Goal: Check status

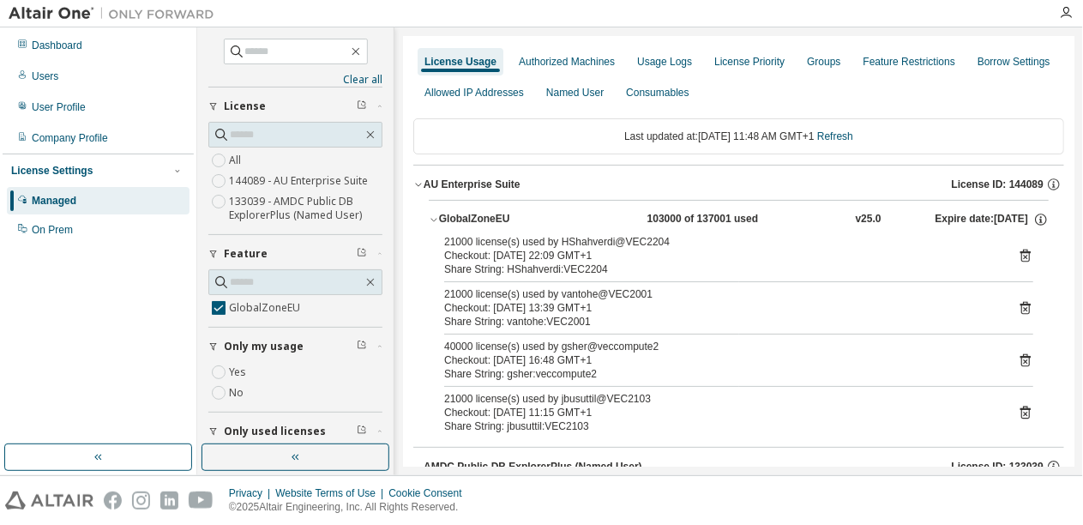
scroll to position [37, 0]
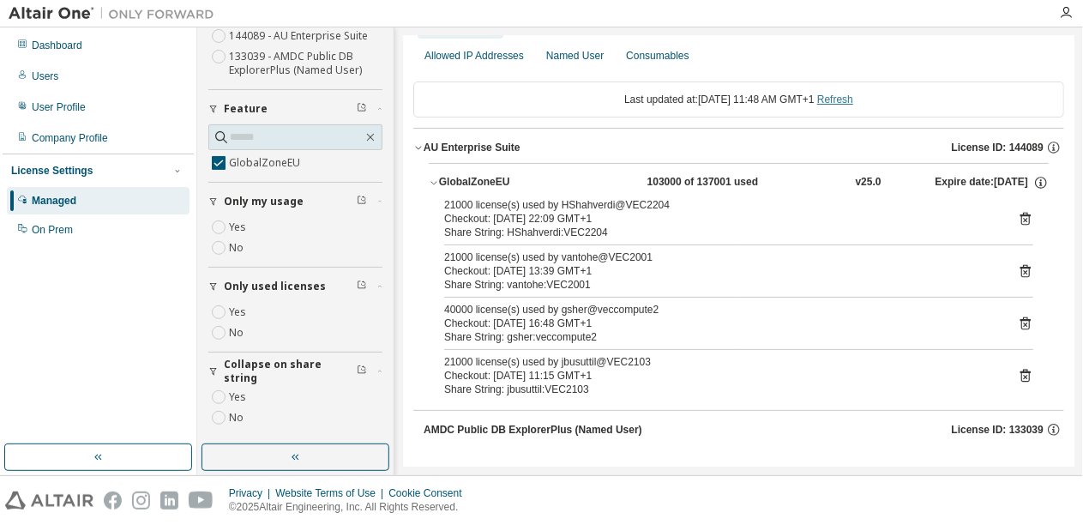
click at [853, 98] on link "Refresh" at bounding box center [835, 99] width 36 height 12
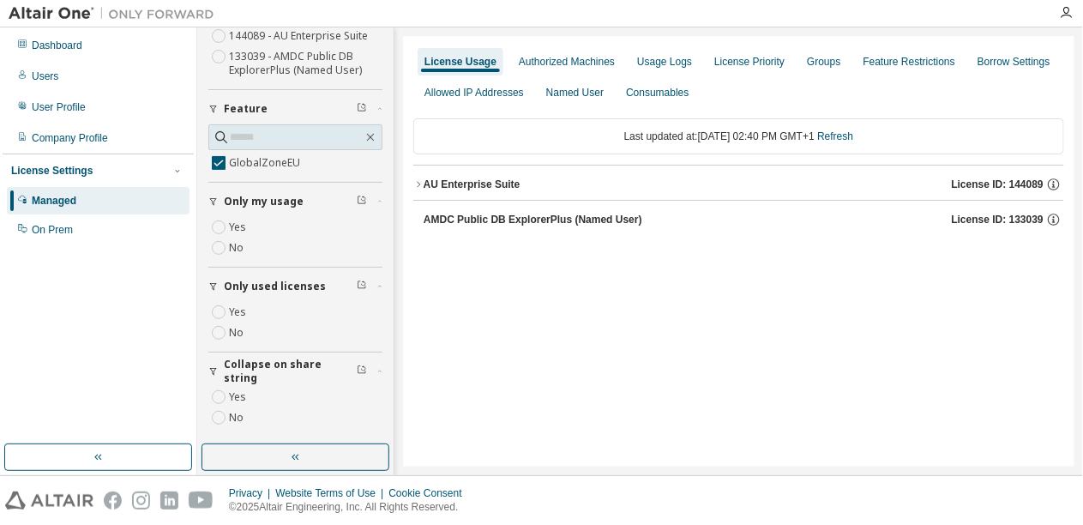
click at [483, 194] on button "AU Enterprise Suite License ID: 144089" at bounding box center [738, 184] width 651 height 38
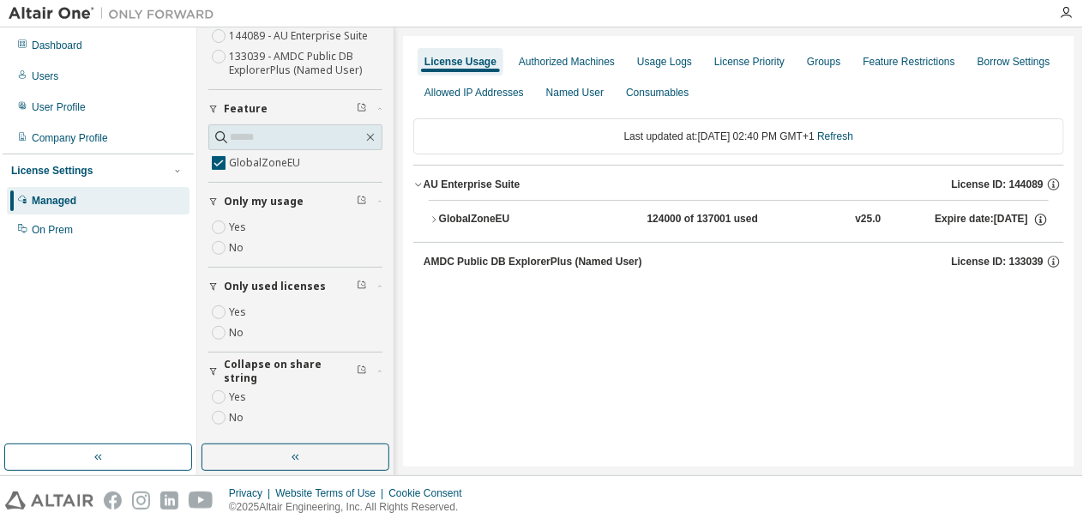
click at [485, 223] on div "GlobalZoneEU" at bounding box center [516, 219] width 154 height 15
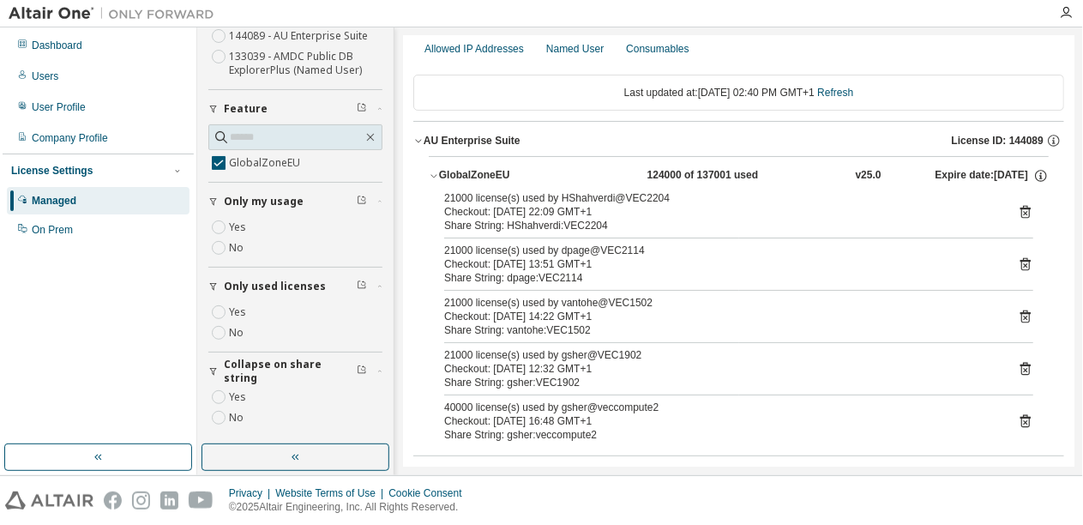
scroll to position [81, 0]
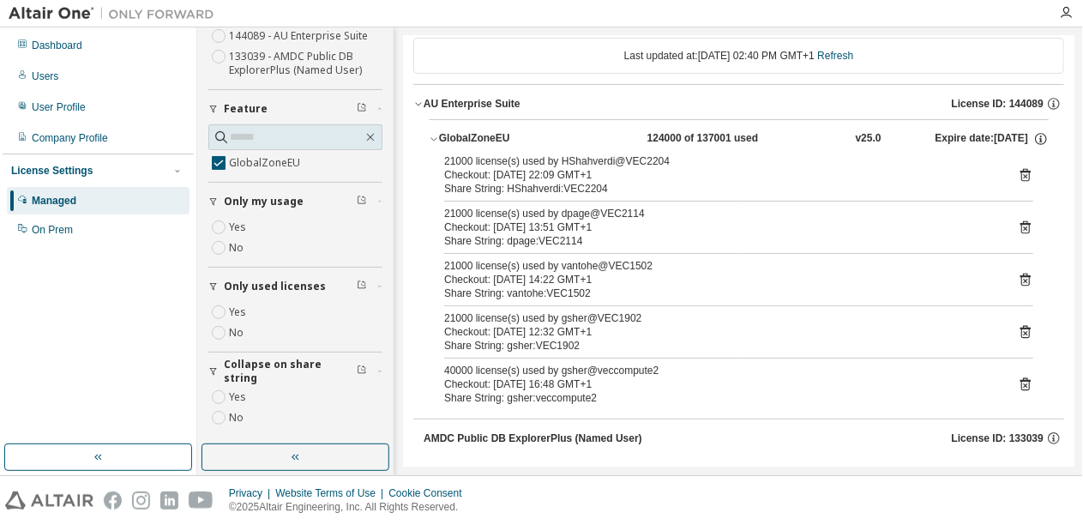
click at [1026, 175] on icon at bounding box center [1025, 176] width 4 height 4
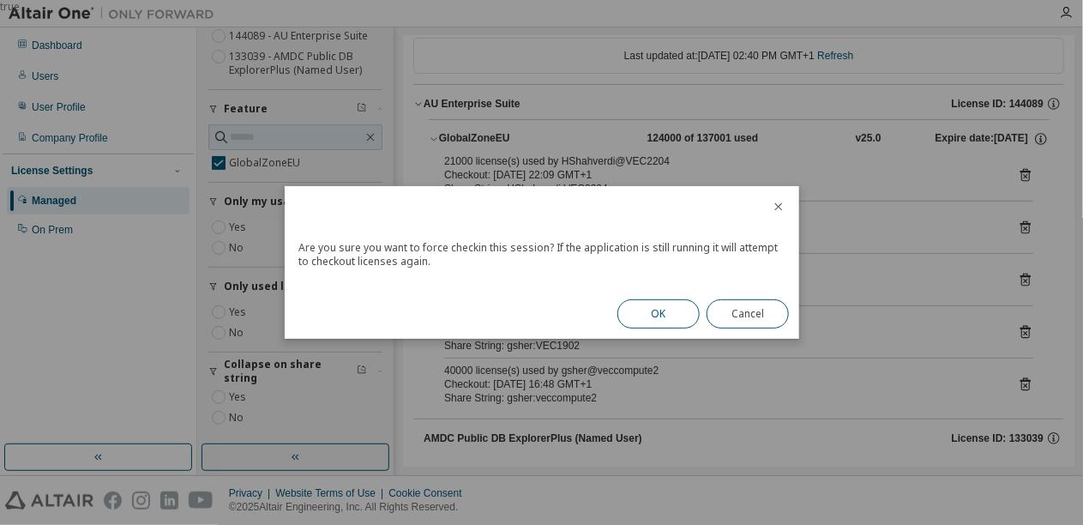
click at [661, 308] on button "OK" at bounding box center [658, 313] width 82 height 29
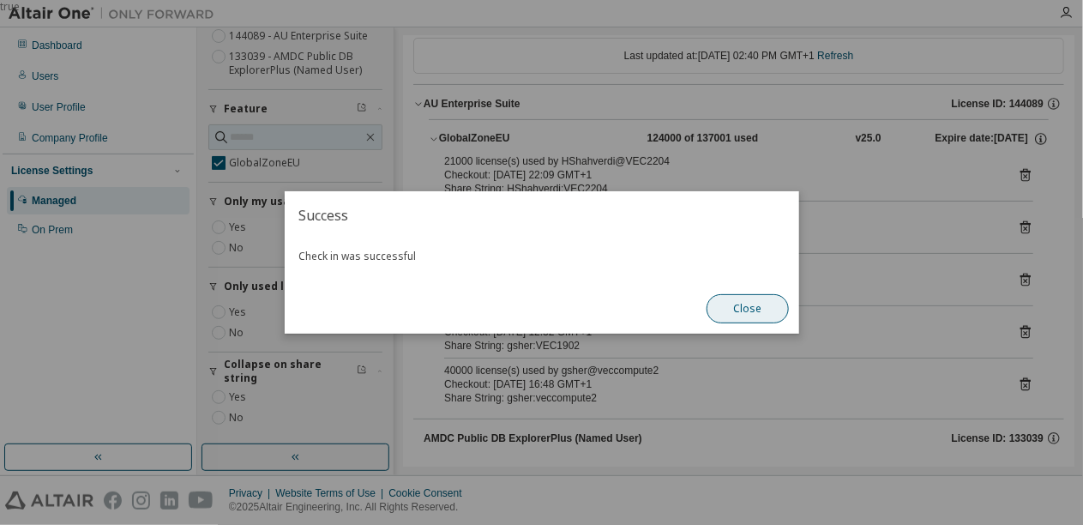
click at [748, 314] on button "Close" at bounding box center [747, 308] width 82 height 29
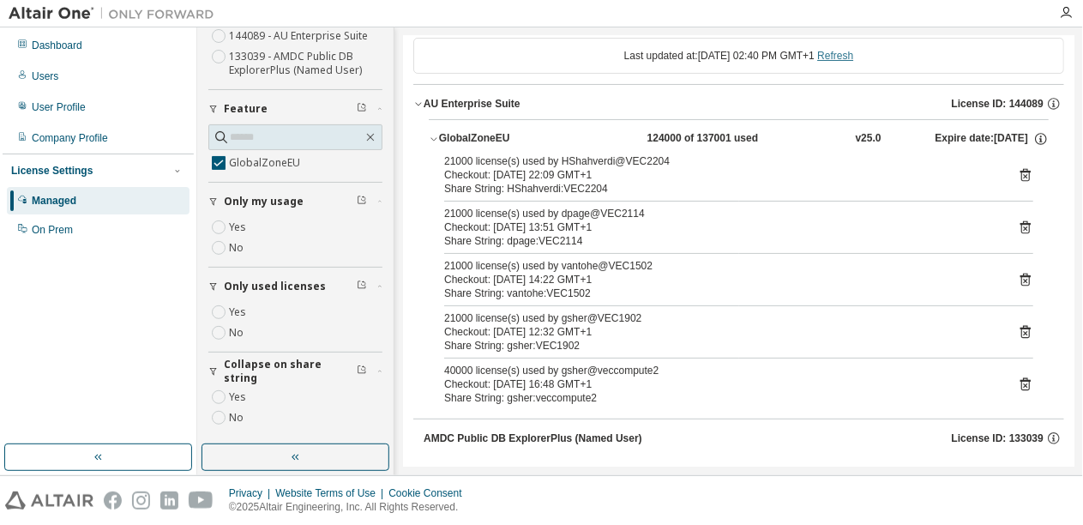
click at [853, 52] on link "Refresh" at bounding box center [835, 56] width 36 height 12
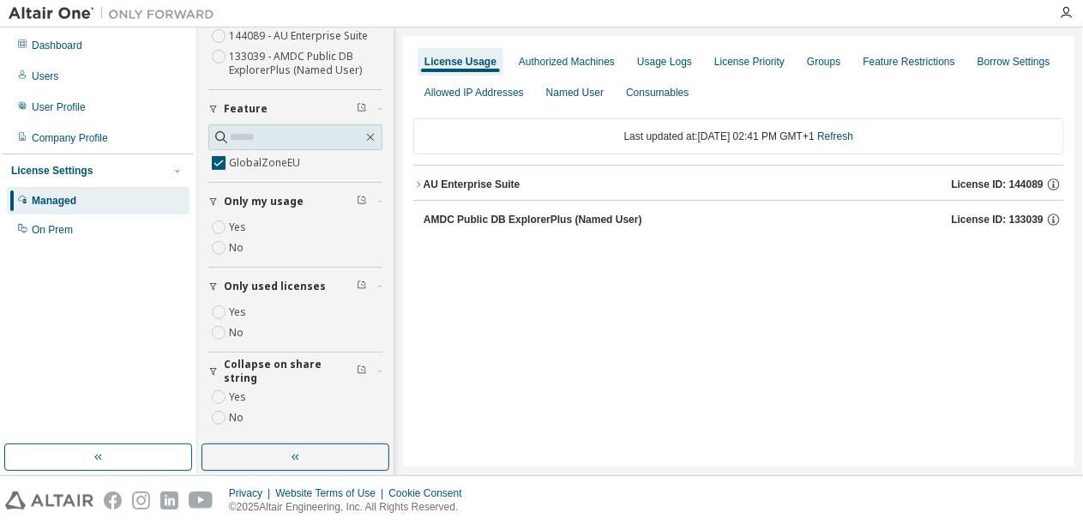
click at [470, 186] on div "AU Enterprise Suite" at bounding box center [471, 184] width 97 height 14
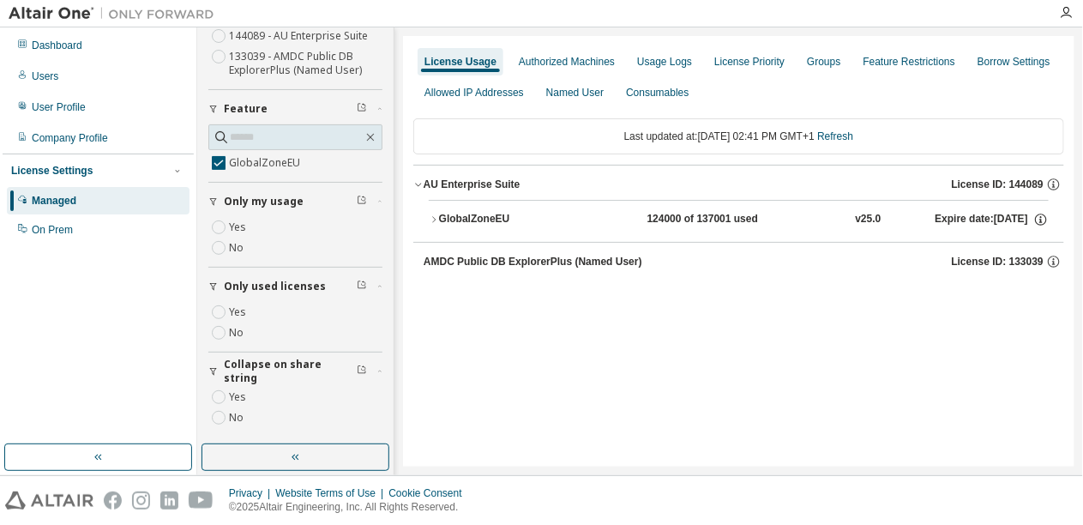
click at [477, 214] on div "GlobalZoneEU" at bounding box center [516, 219] width 154 height 15
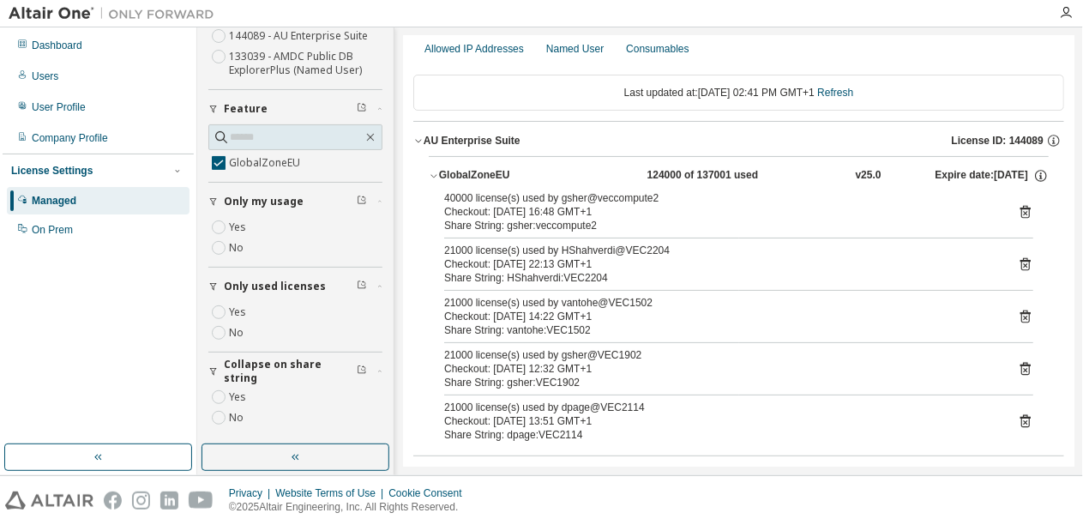
scroll to position [81, 0]
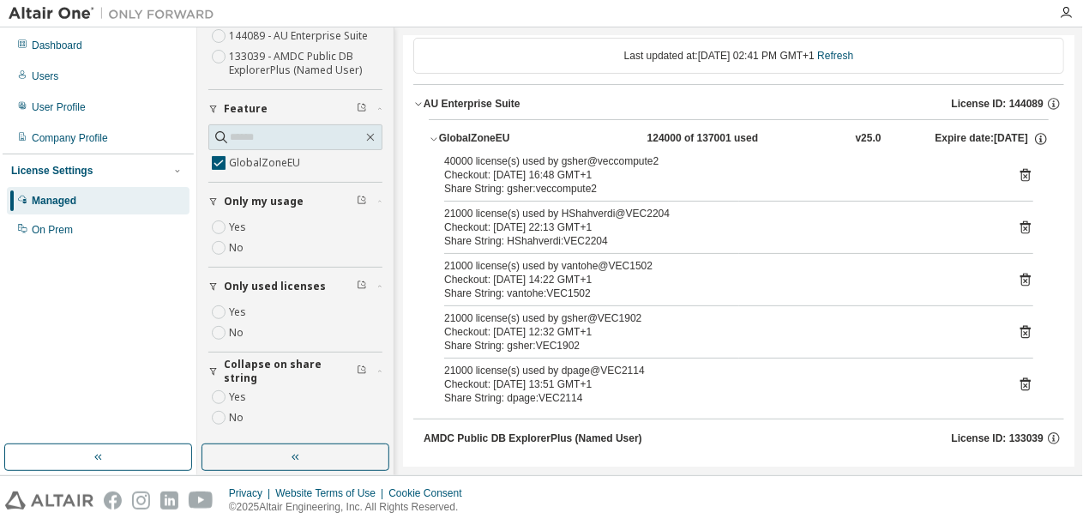
click at [1026, 226] on icon at bounding box center [1024, 226] width 15 height 15
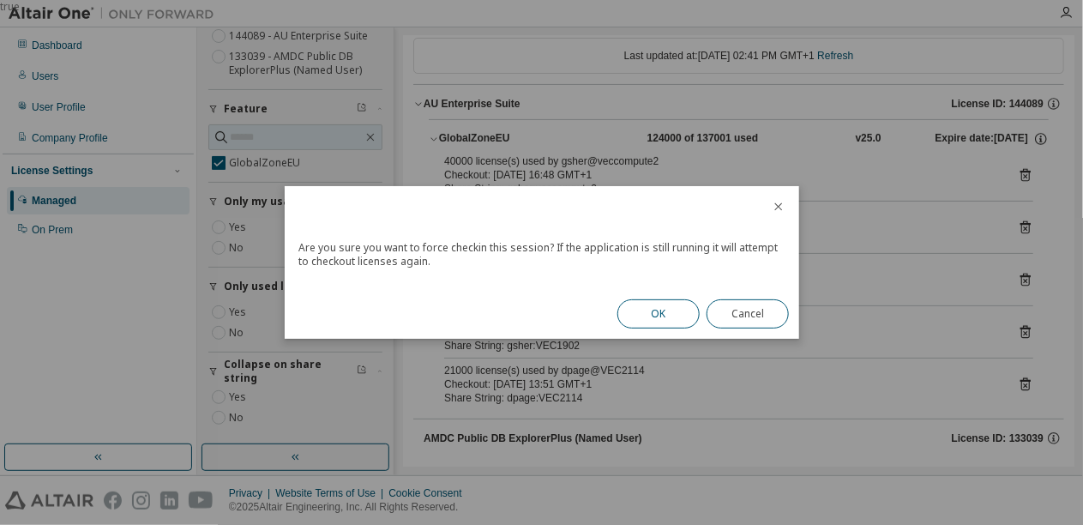
click at [667, 310] on button "OK" at bounding box center [658, 313] width 82 height 29
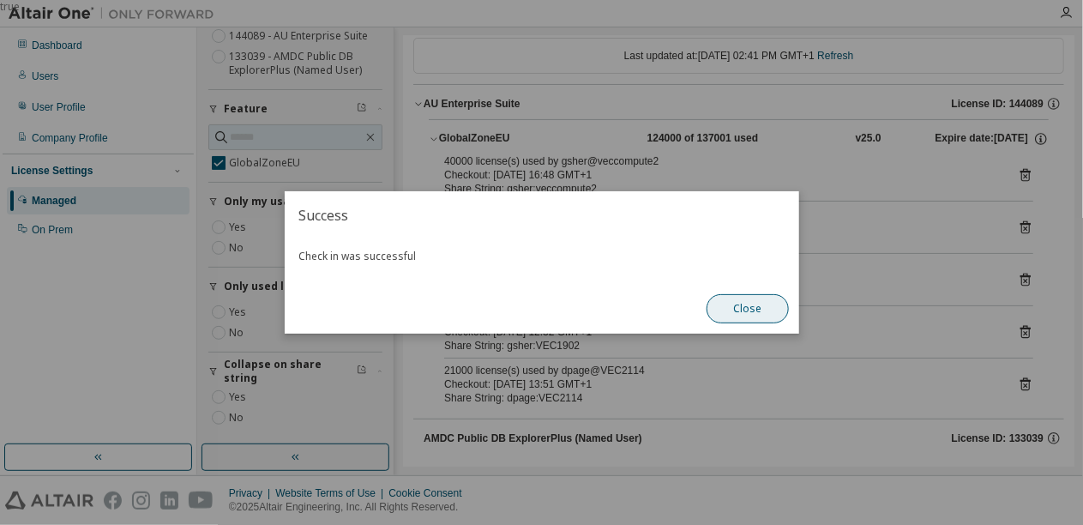
click at [748, 310] on button "Close" at bounding box center [747, 308] width 82 height 29
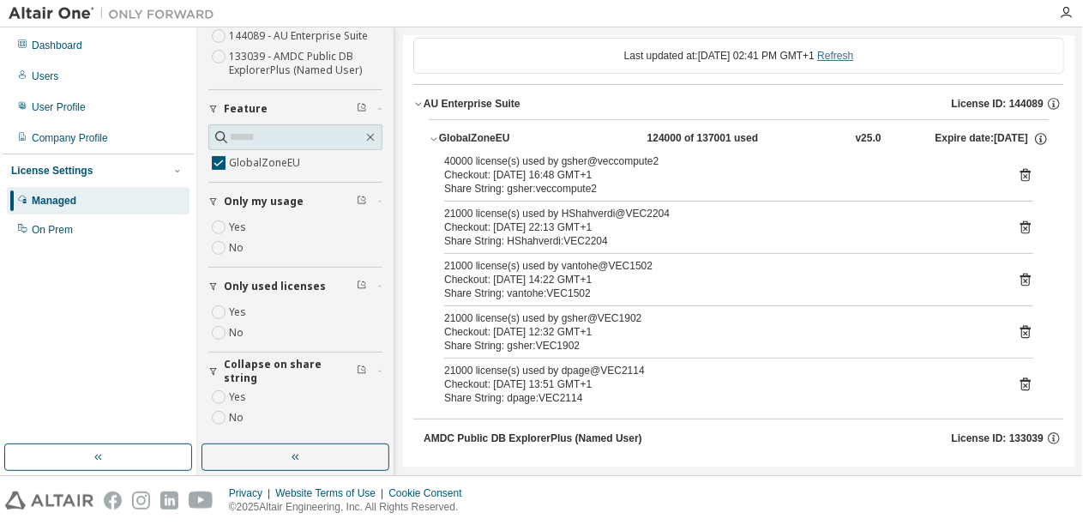
click at [853, 60] on link "Refresh" at bounding box center [835, 56] width 36 height 12
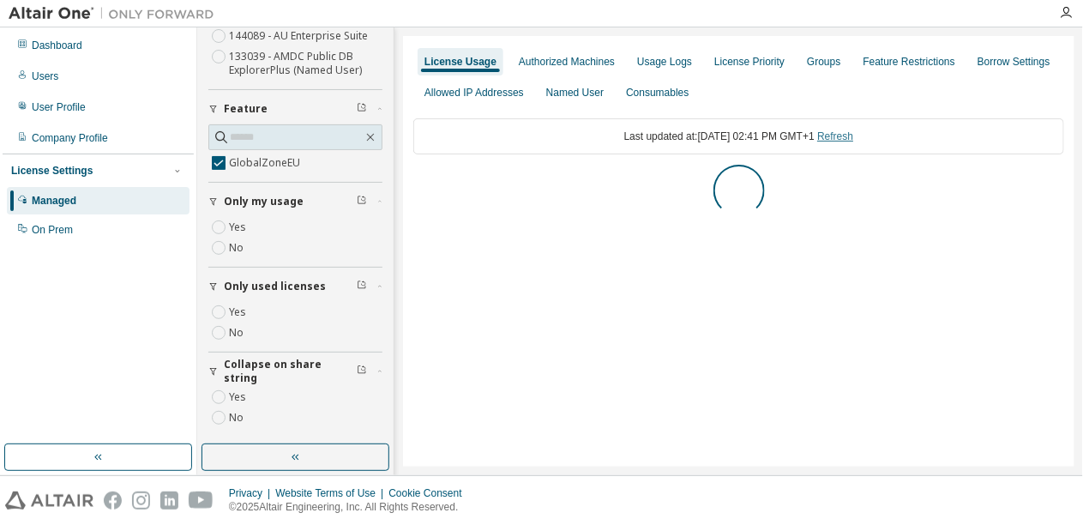
scroll to position [0, 0]
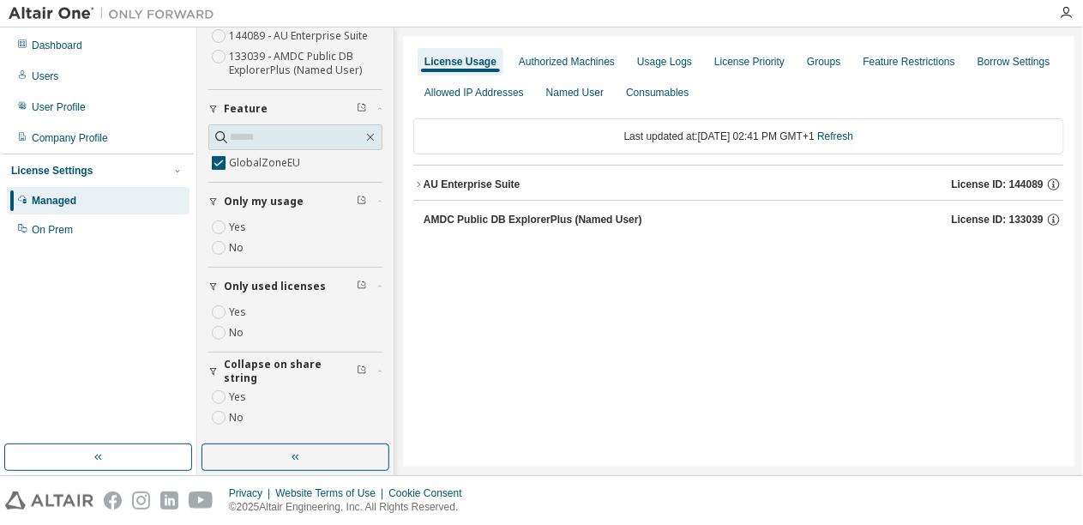
click at [489, 190] on div "AU Enterprise Suite License ID: 144089" at bounding box center [743, 184] width 640 height 15
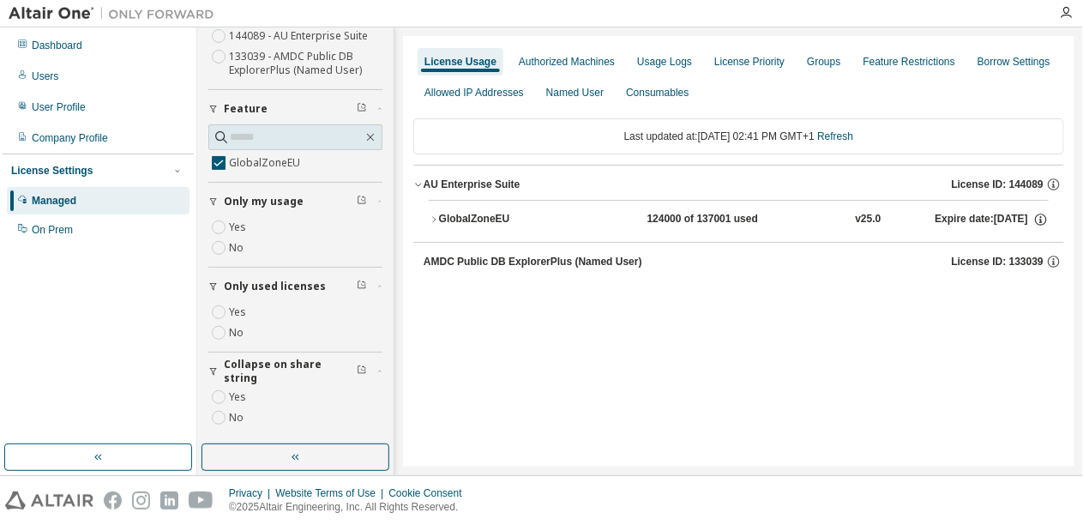
click at [487, 210] on button "GlobalZoneEU 124000 of 137001 used v25.0 Expire date: [DATE]" at bounding box center [739, 220] width 620 height 38
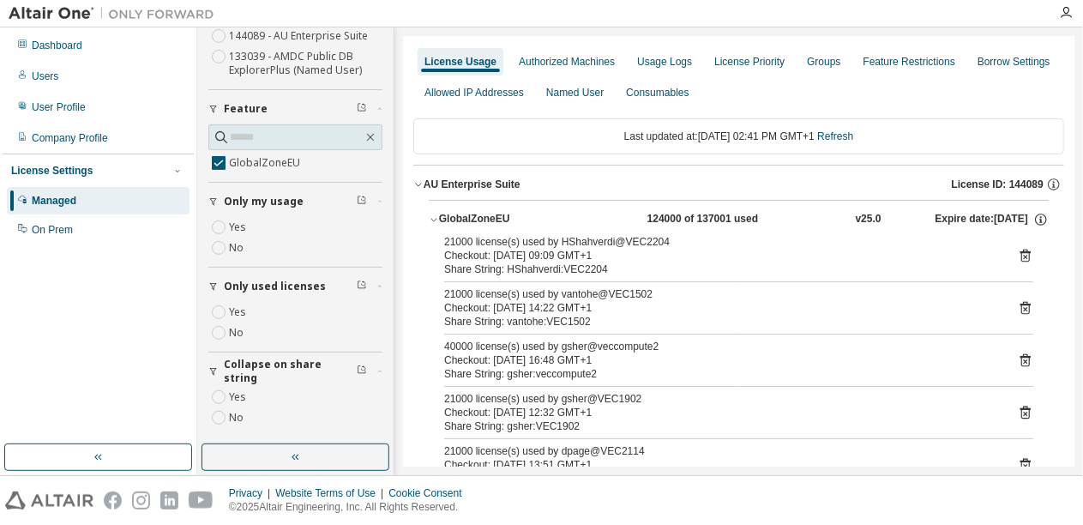
scroll to position [81, 0]
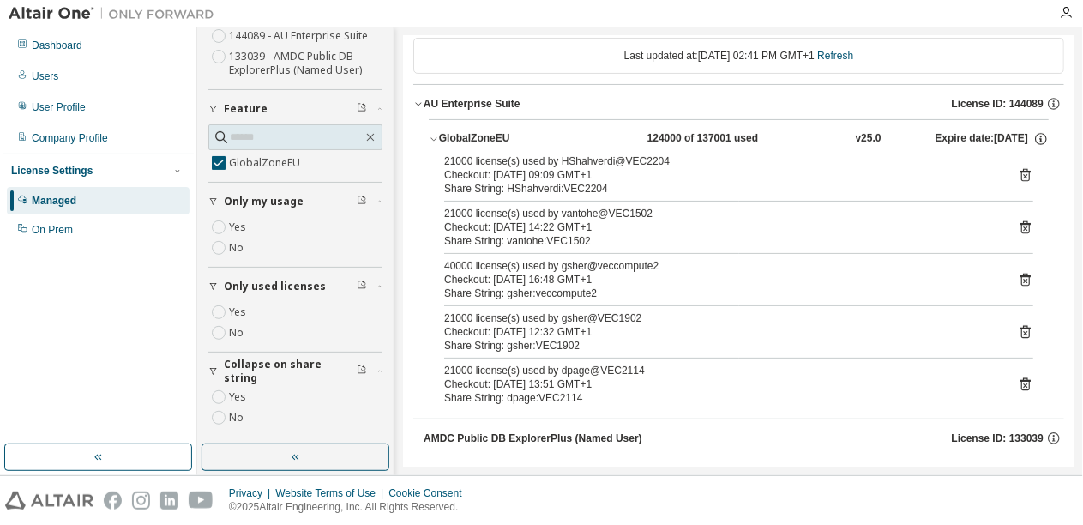
click at [1023, 173] on icon at bounding box center [1024, 174] width 15 height 15
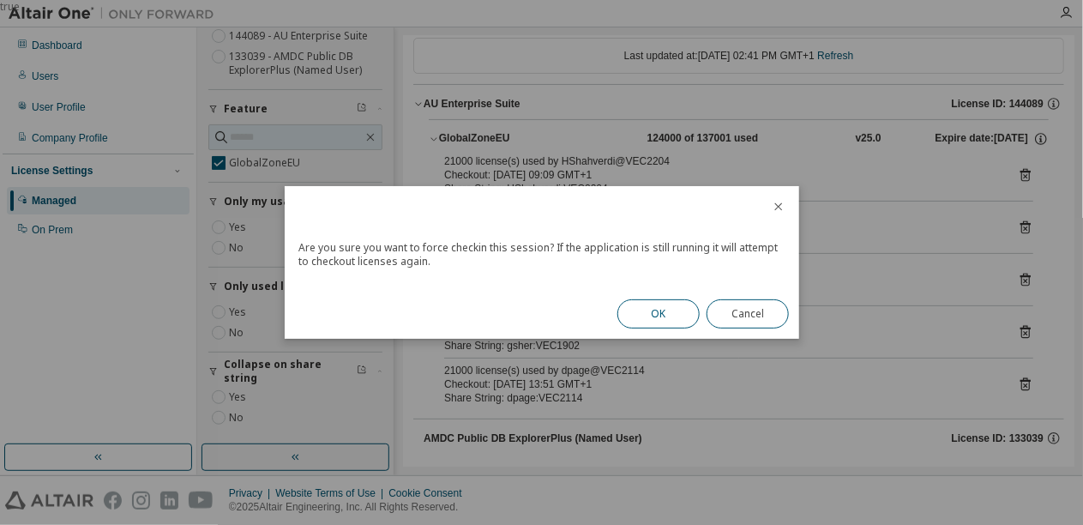
click at [669, 305] on button "OK" at bounding box center [658, 313] width 82 height 29
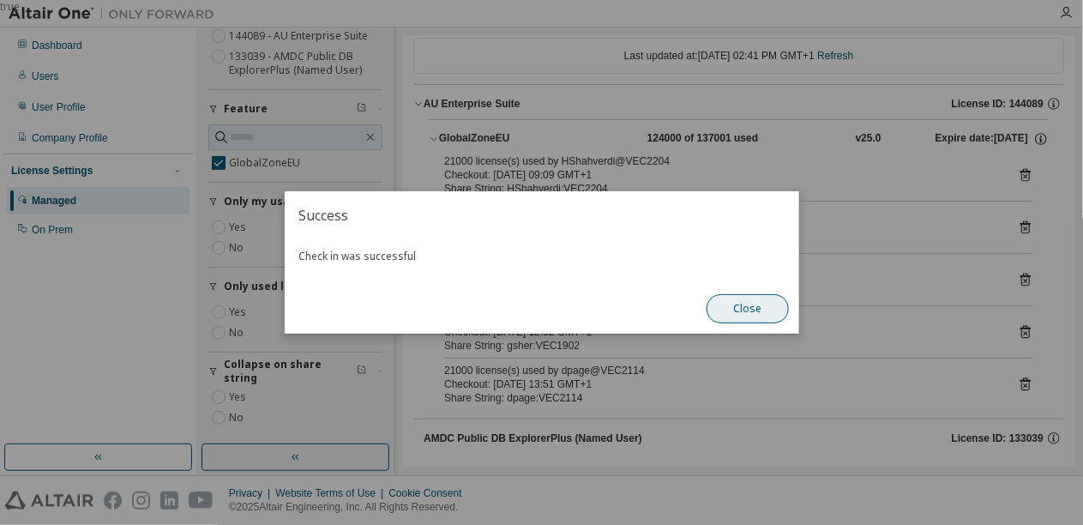
click at [758, 315] on button "Close" at bounding box center [747, 308] width 82 height 29
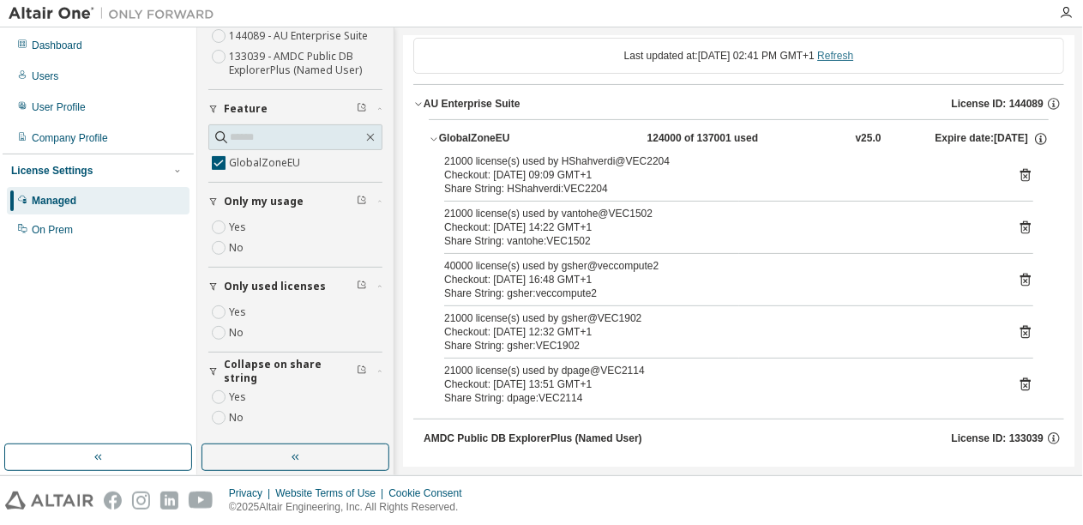
click at [853, 55] on link "Refresh" at bounding box center [835, 56] width 36 height 12
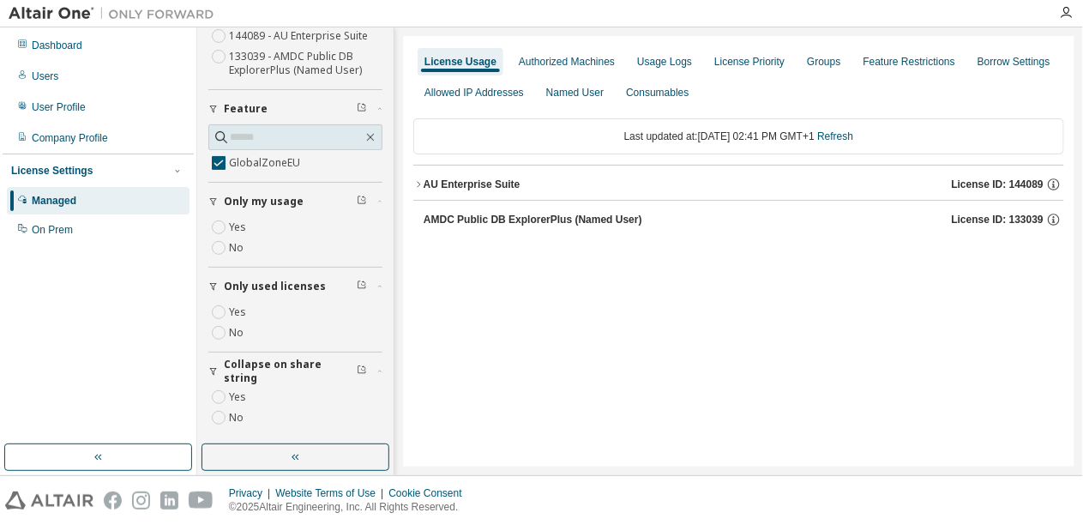
click at [495, 184] on div "AU Enterprise Suite" at bounding box center [471, 184] width 97 height 14
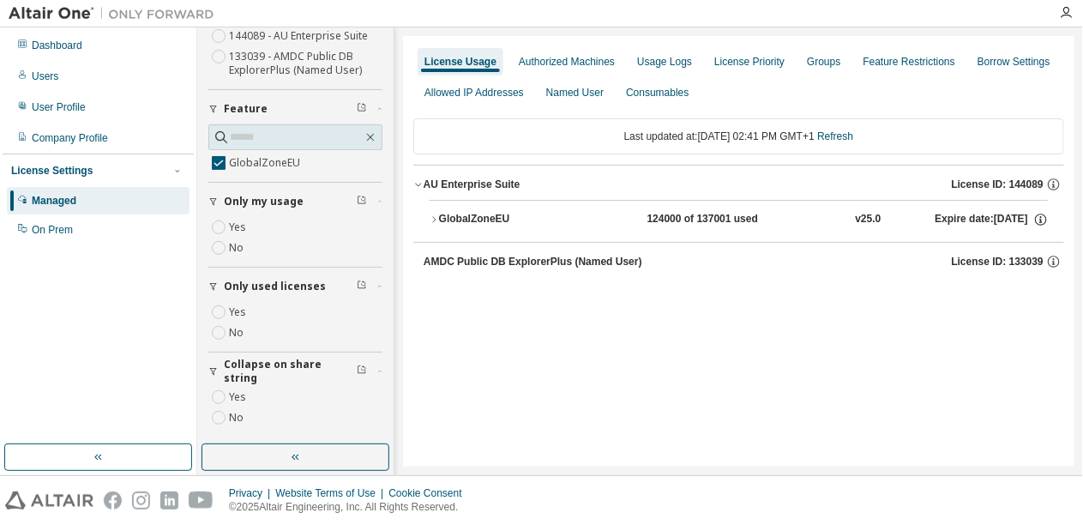
click at [485, 225] on div "GlobalZoneEU" at bounding box center [516, 219] width 154 height 15
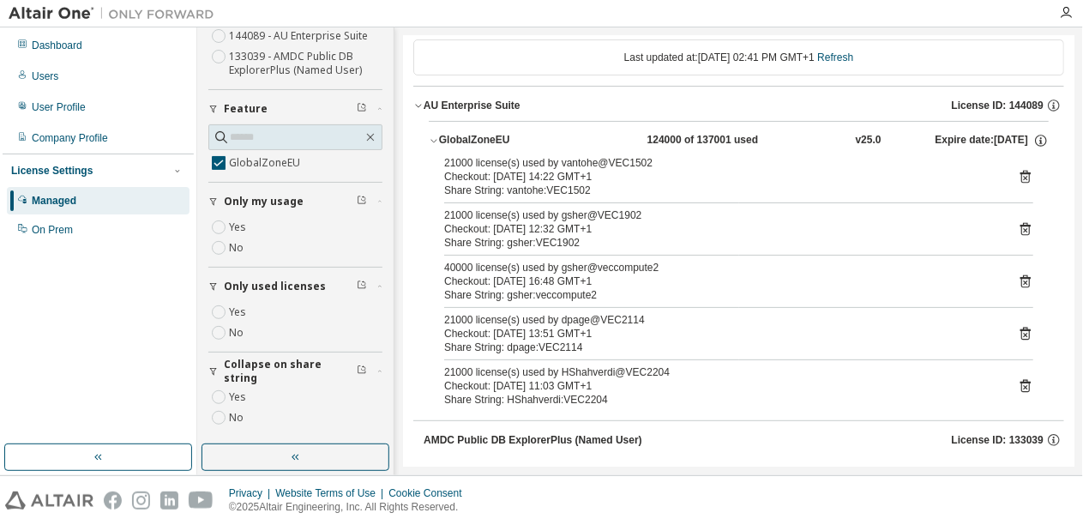
scroll to position [81, 0]
click at [1023, 180] on icon at bounding box center [1024, 174] width 15 height 15
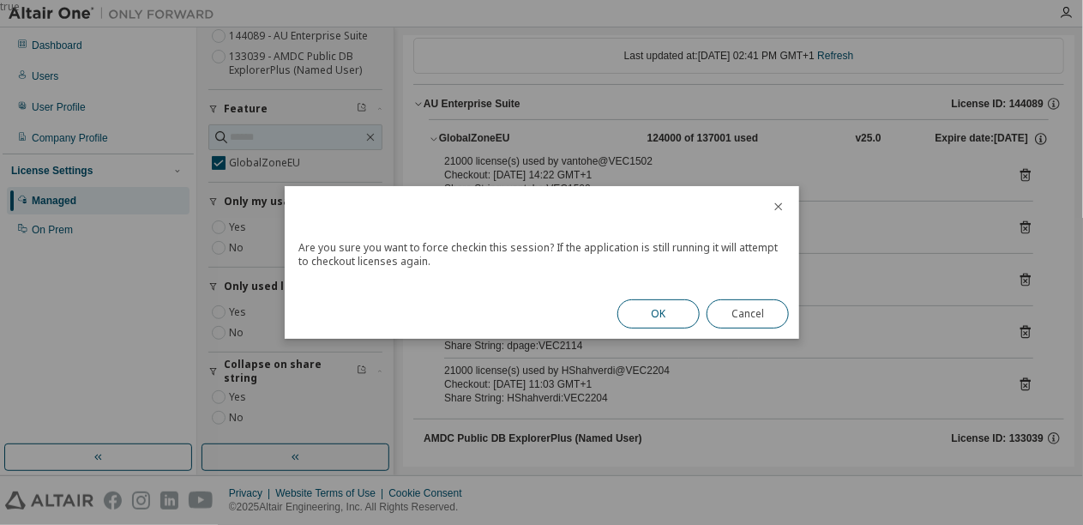
click at [654, 312] on button "OK" at bounding box center [658, 313] width 82 height 29
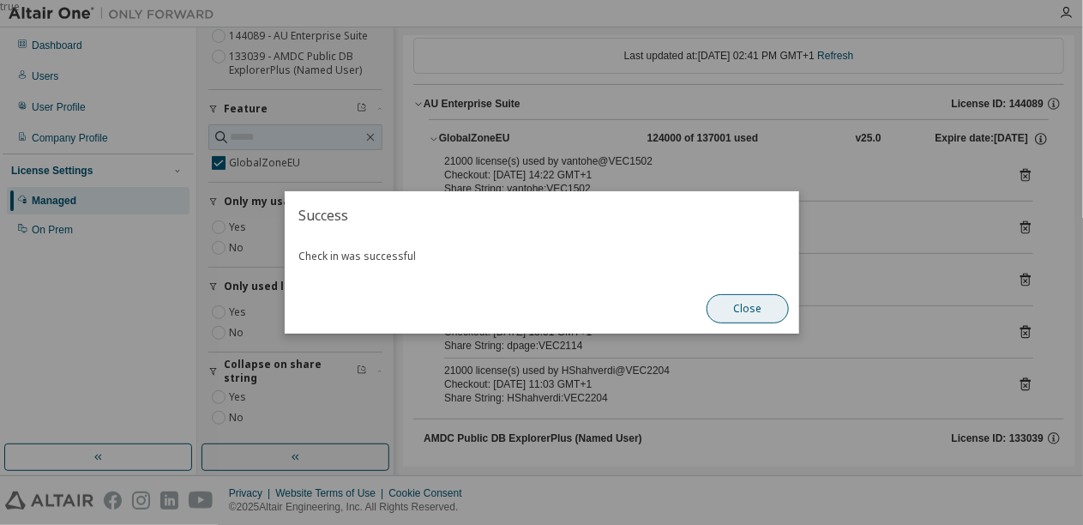
click at [747, 308] on button "Close" at bounding box center [747, 308] width 82 height 29
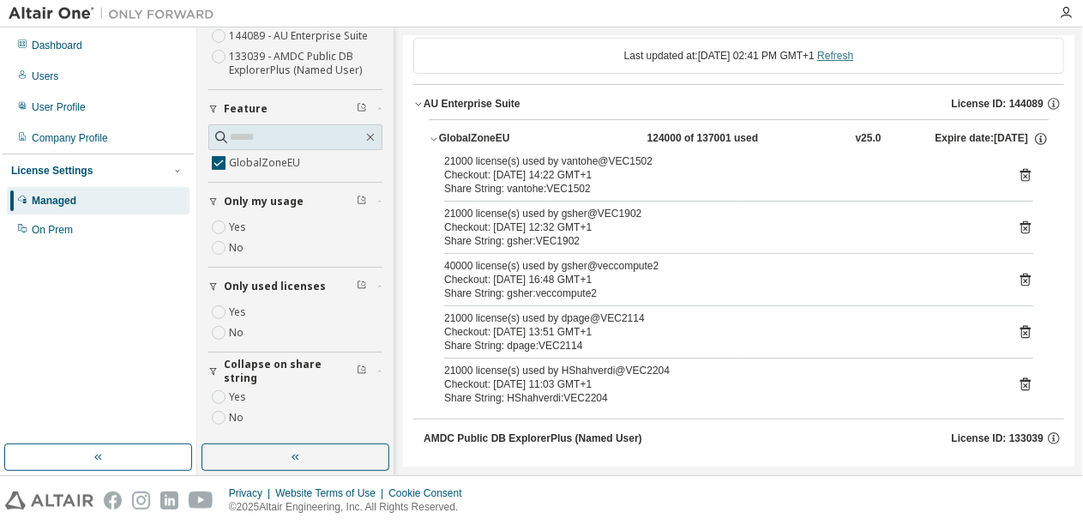
click at [851, 55] on link "Refresh" at bounding box center [835, 56] width 36 height 12
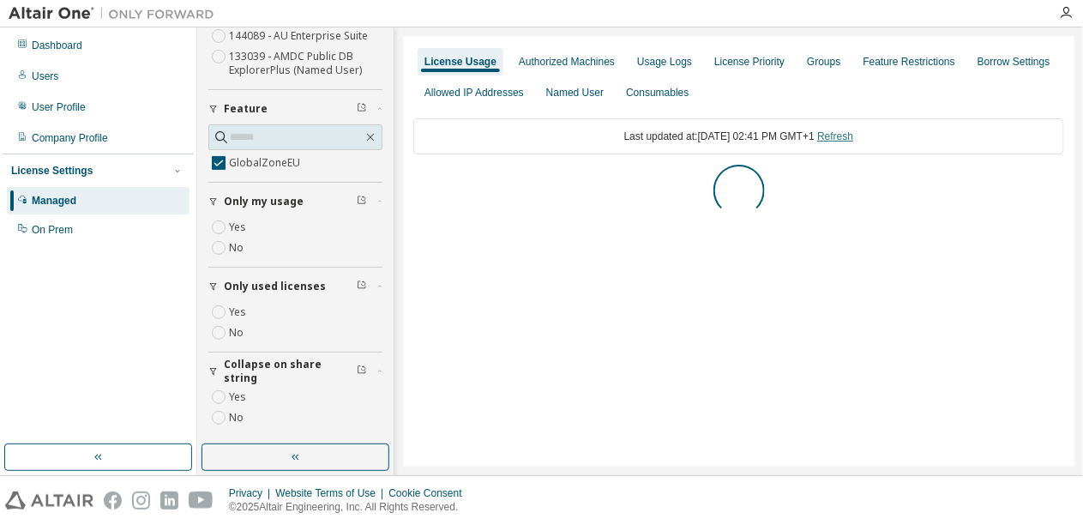
scroll to position [0, 0]
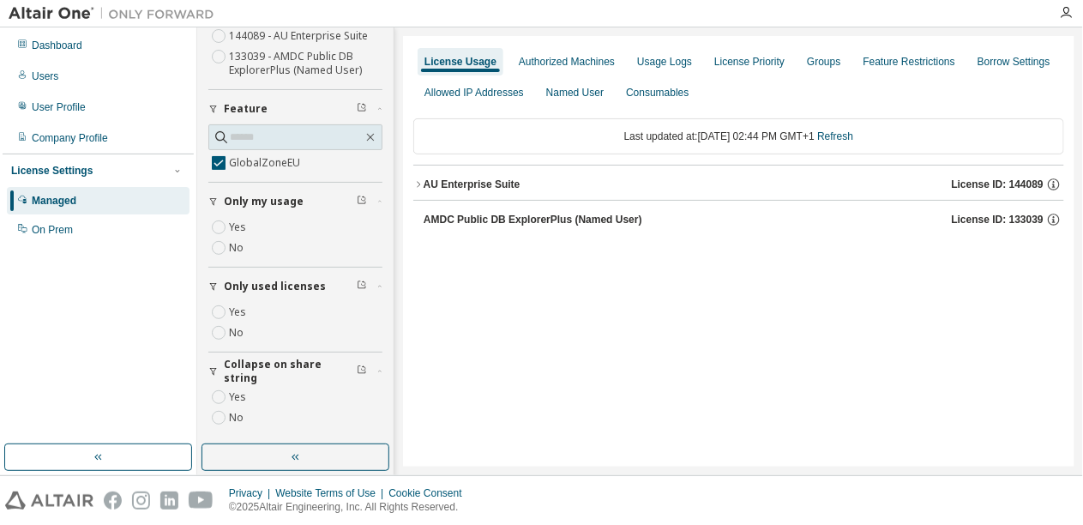
click at [489, 183] on div "AU Enterprise Suite" at bounding box center [471, 184] width 97 height 14
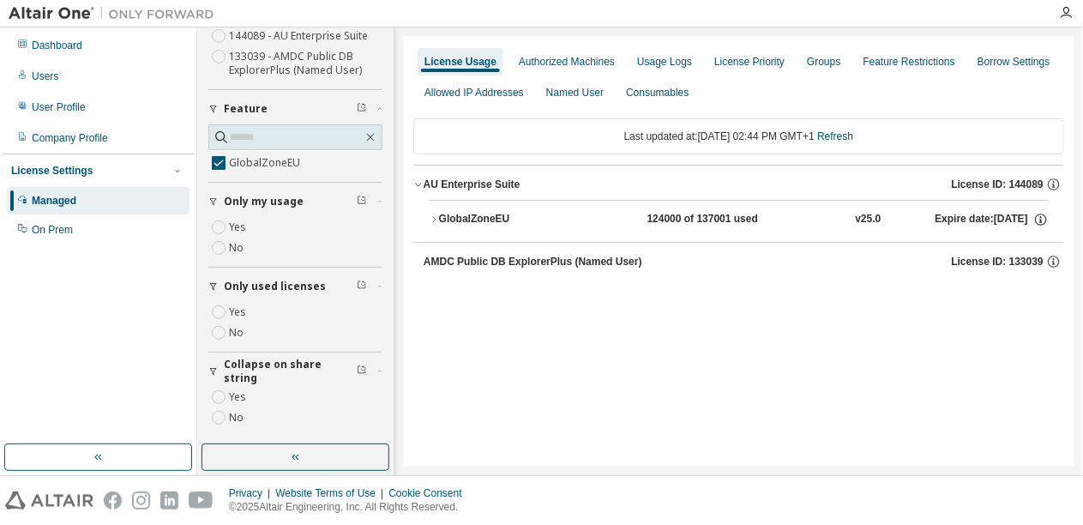
click at [478, 221] on div "GlobalZoneEU" at bounding box center [516, 219] width 154 height 15
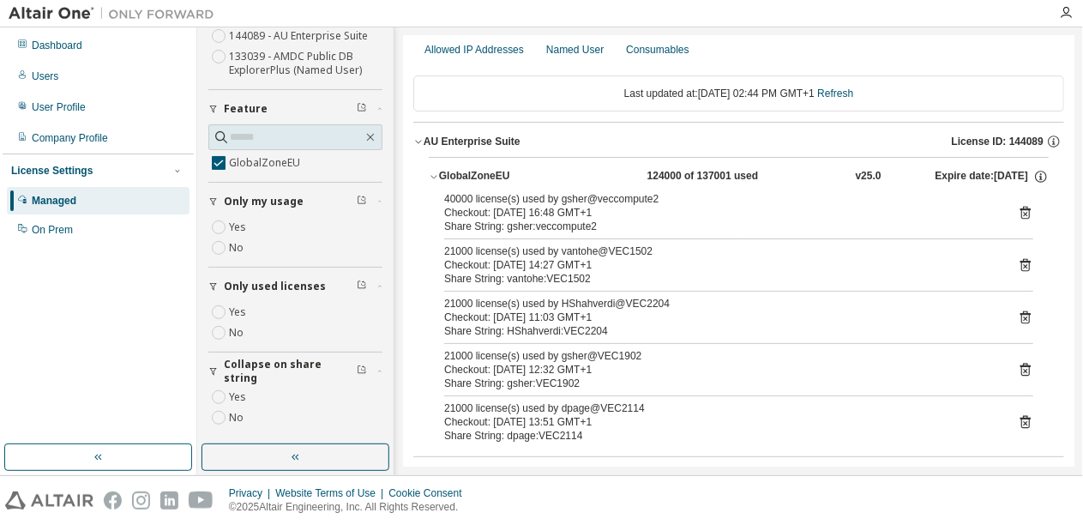
scroll to position [81, 0]
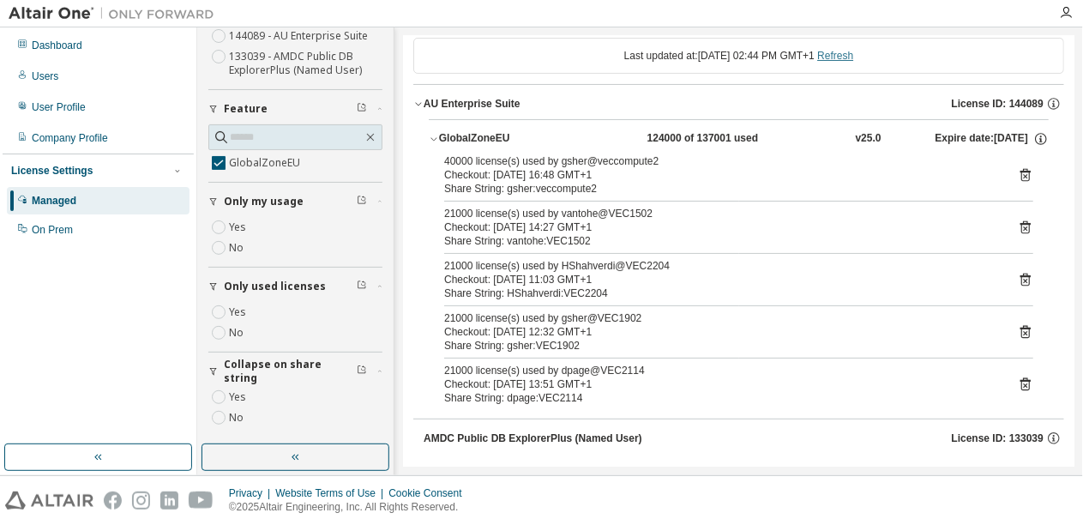
click at [853, 58] on link "Refresh" at bounding box center [835, 56] width 36 height 12
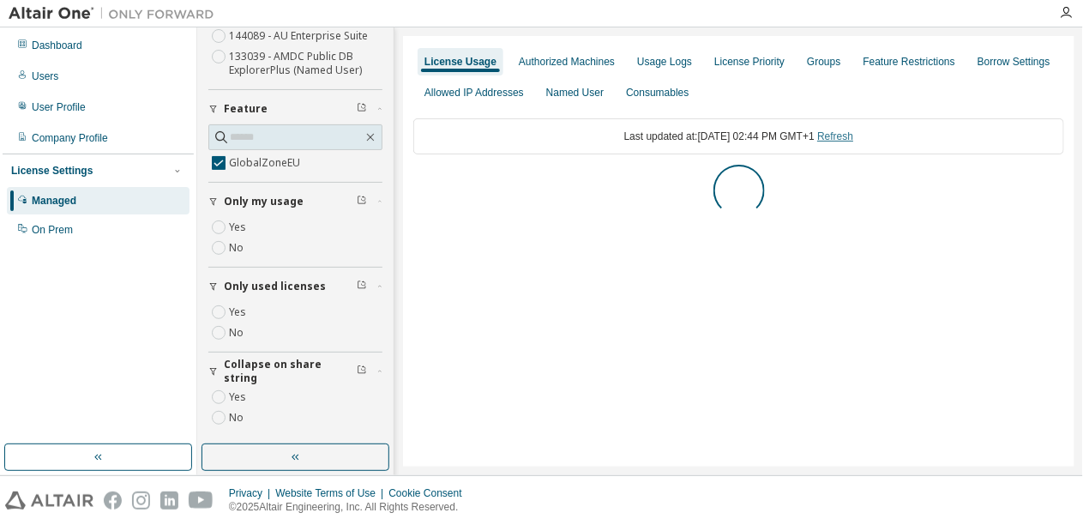
scroll to position [0, 0]
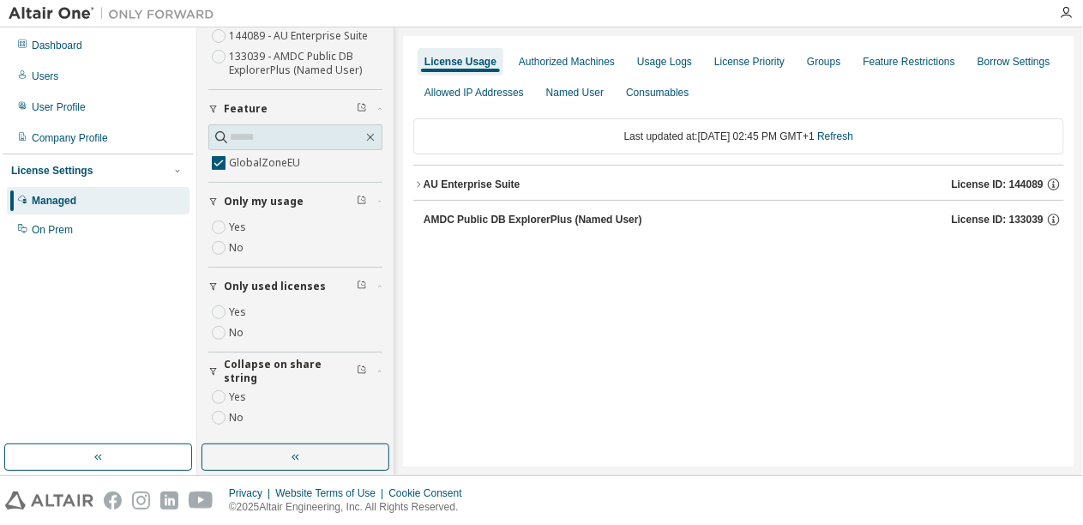
click at [500, 186] on div "AU Enterprise Suite" at bounding box center [471, 184] width 97 height 14
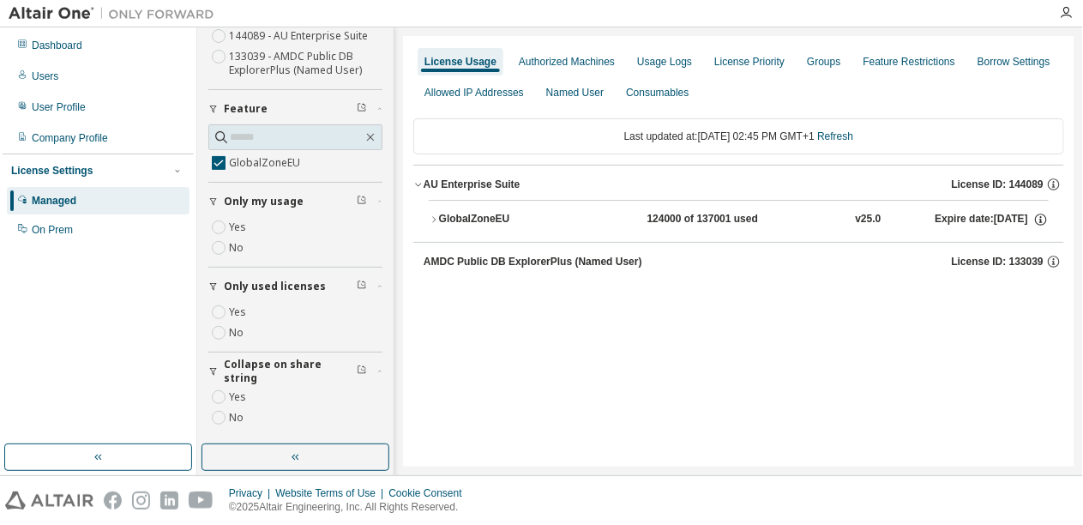
click at [489, 219] on div "GlobalZoneEU" at bounding box center [516, 219] width 154 height 15
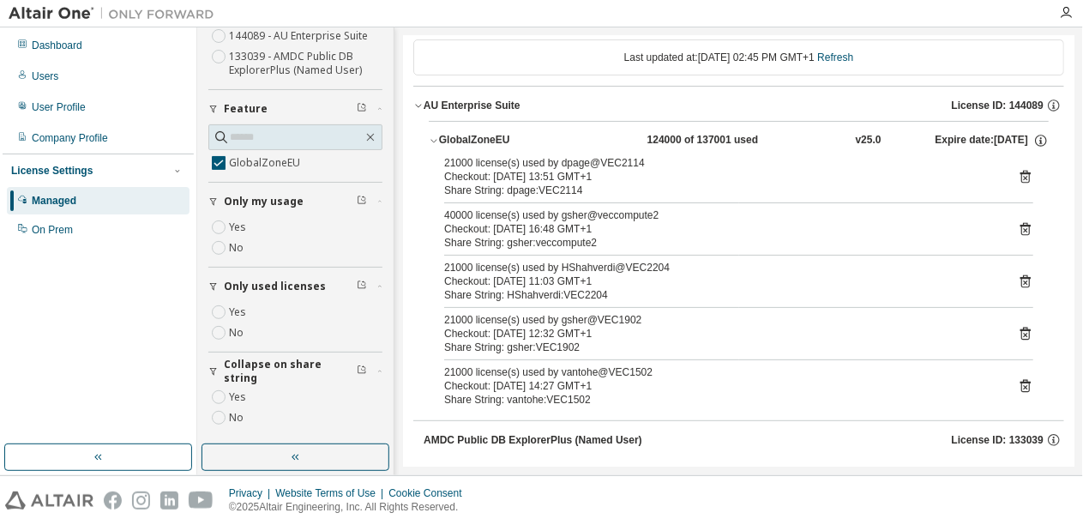
scroll to position [81, 0]
click at [850, 53] on link "Refresh" at bounding box center [835, 56] width 36 height 12
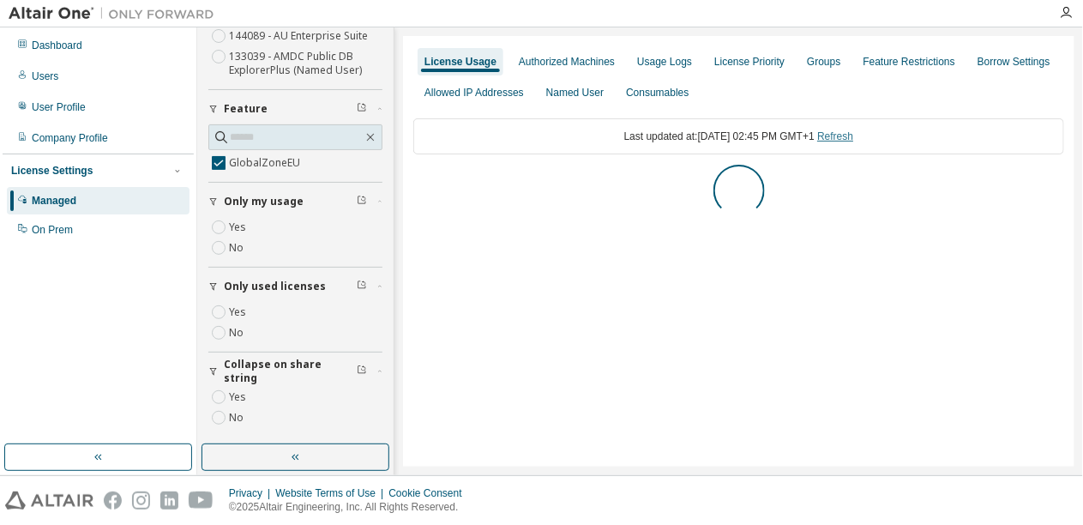
scroll to position [0, 0]
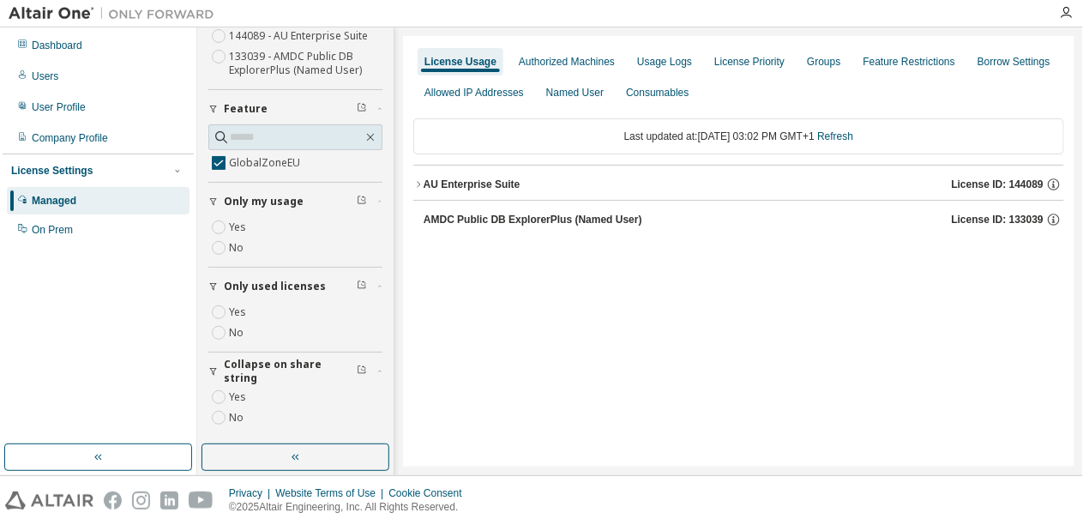
click at [491, 183] on div "AU Enterprise Suite" at bounding box center [471, 184] width 97 height 14
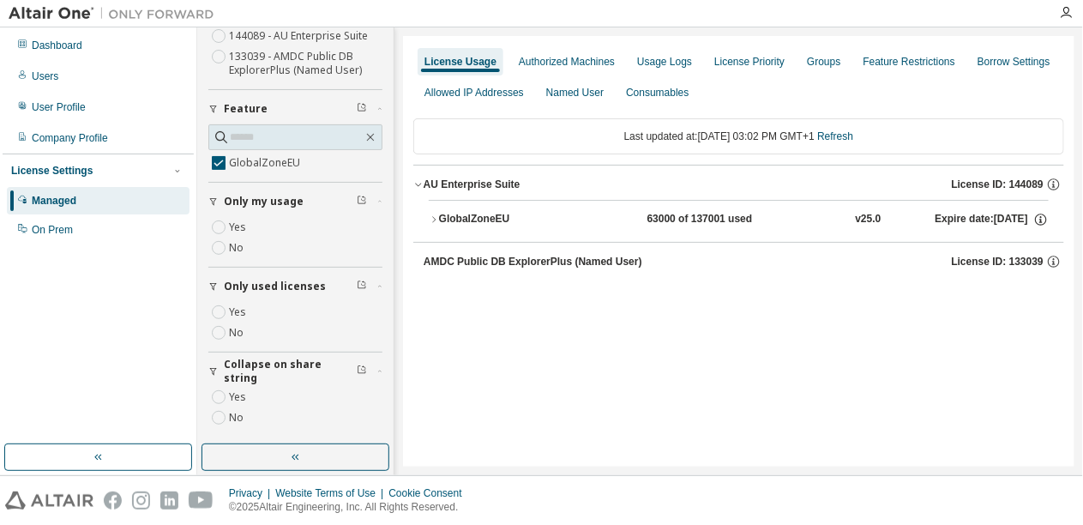
click at [486, 220] on div "GlobalZoneEU" at bounding box center [516, 219] width 154 height 15
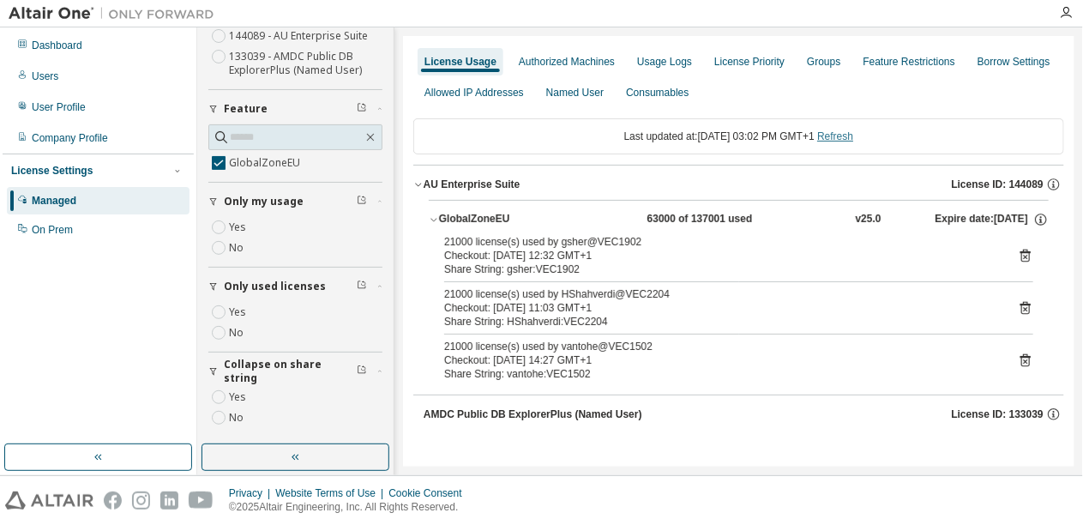
click at [853, 136] on link "Refresh" at bounding box center [835, 136] width 36 height 12
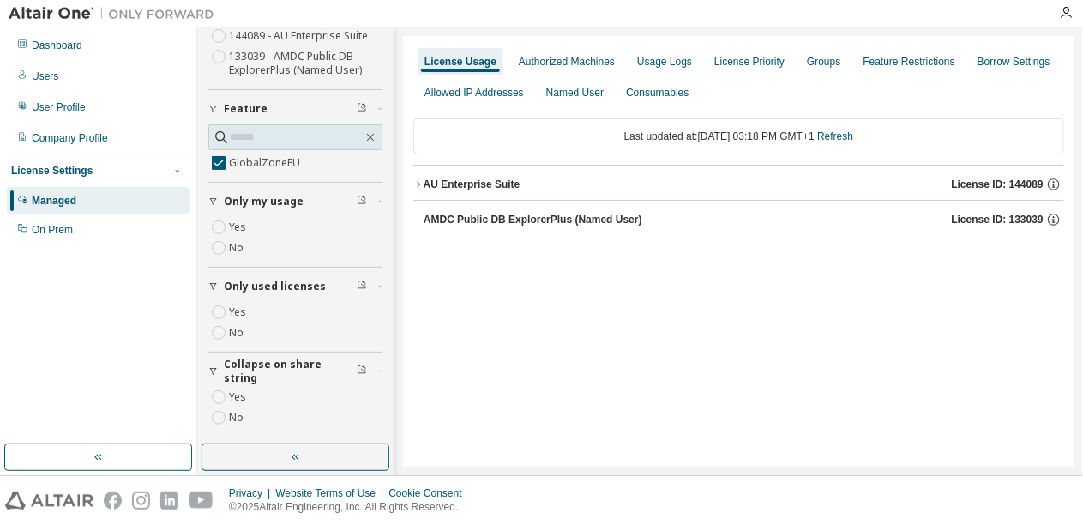
click at [434, 187] on div "AU Enterprise Suite" at bounding box center [471, 184] width 97 height 14
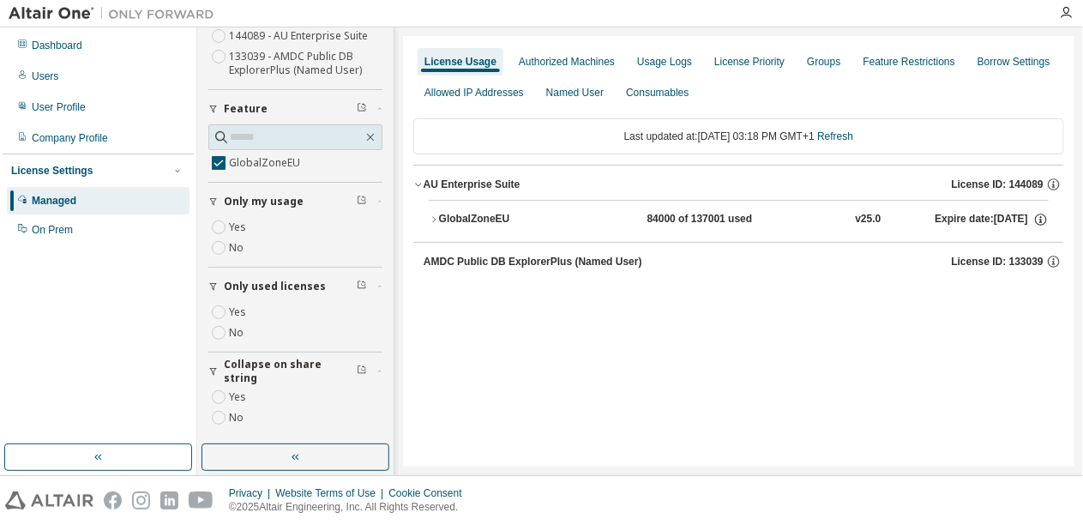
click at [480, 221] on div "GlobalZoneEU" at bounding box center [516, 219] width 154 height 15
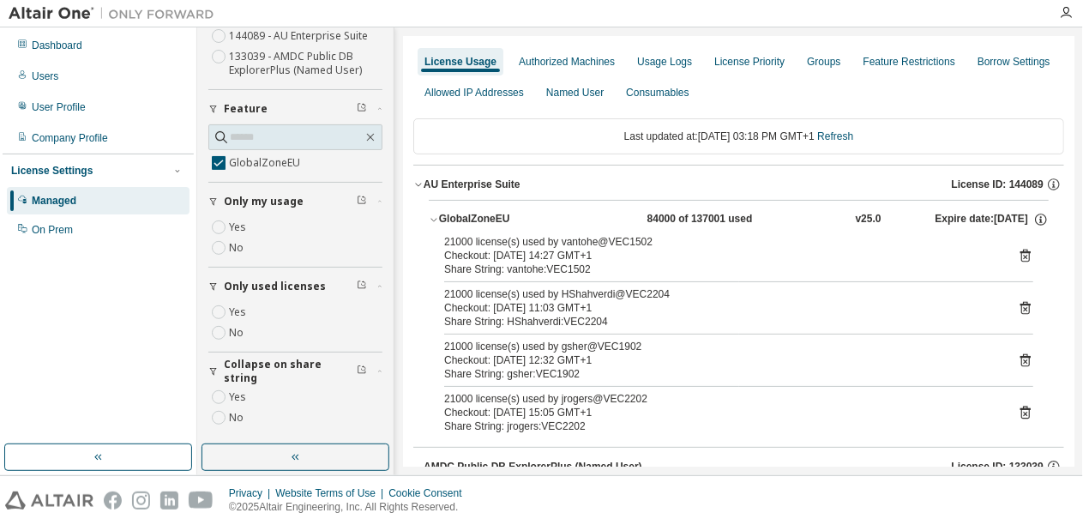
click at [1023, 253] on icon at bounding box center [1024, 255] width 15 height 15
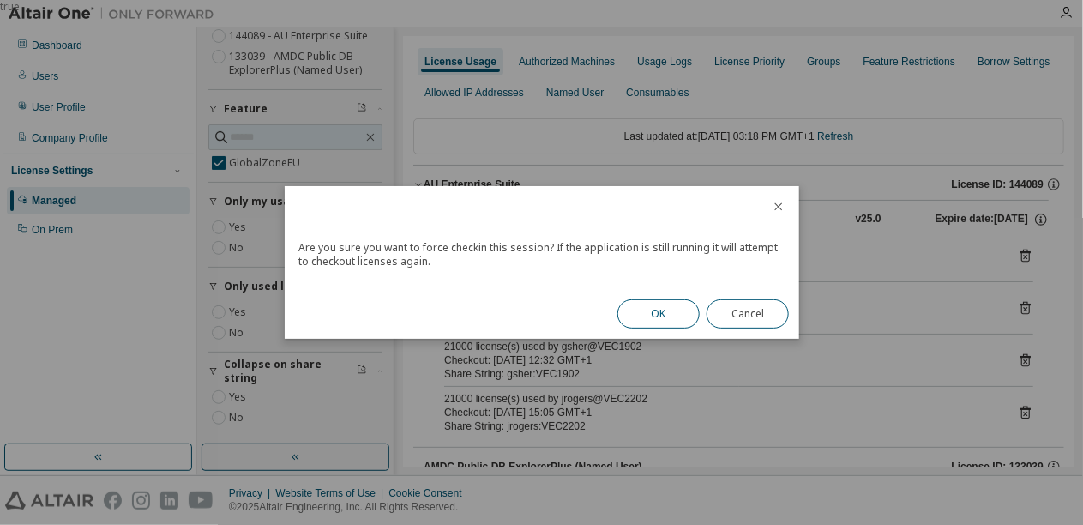
click at [633, 315] on button "OK" at bounding box center [658, 313] width 82 height 29
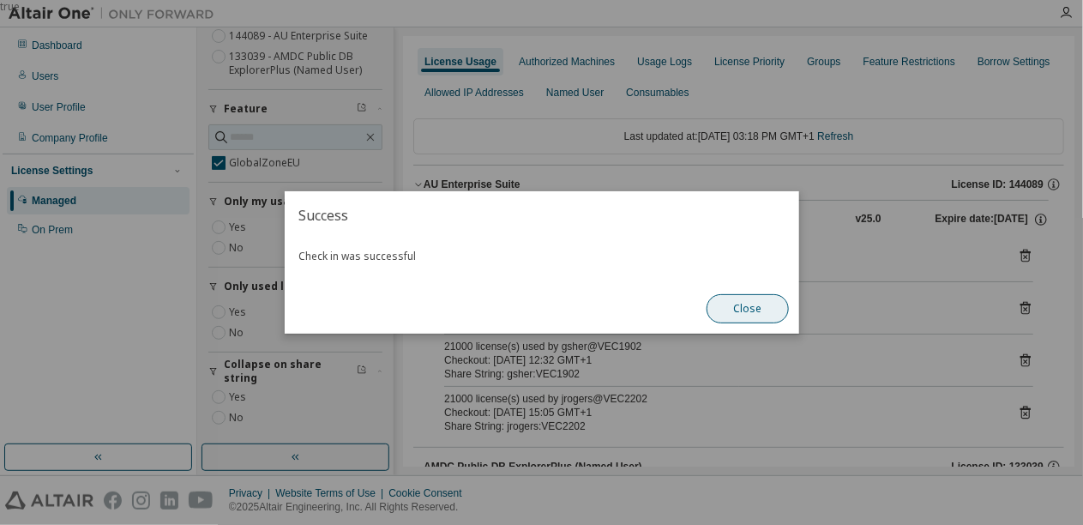
click at [745, 308] on button "Close" at bounding box center [747, 308] width 82 height 29
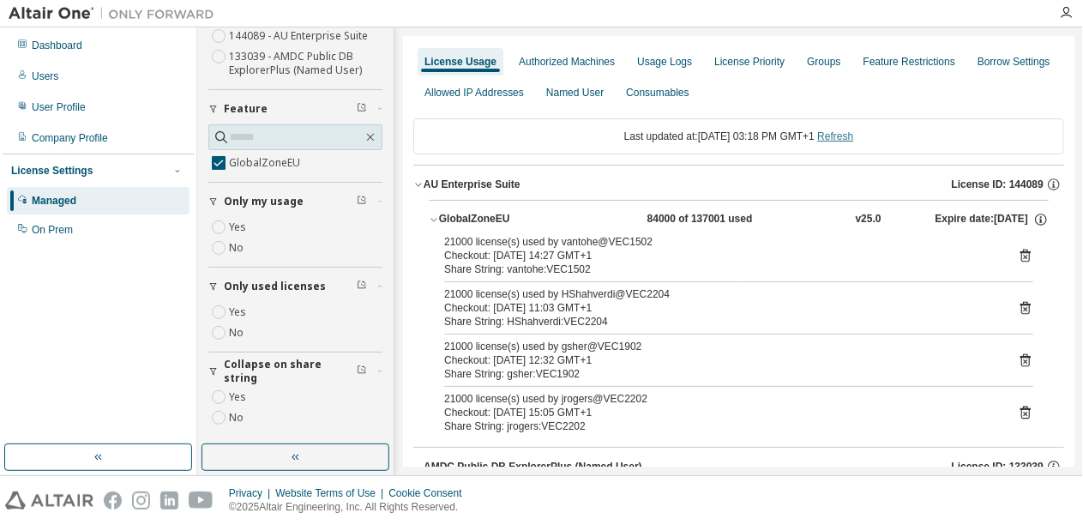
click at [853, 136] on link "Refresh" at bounding box center [835, 136] width 36 height 12
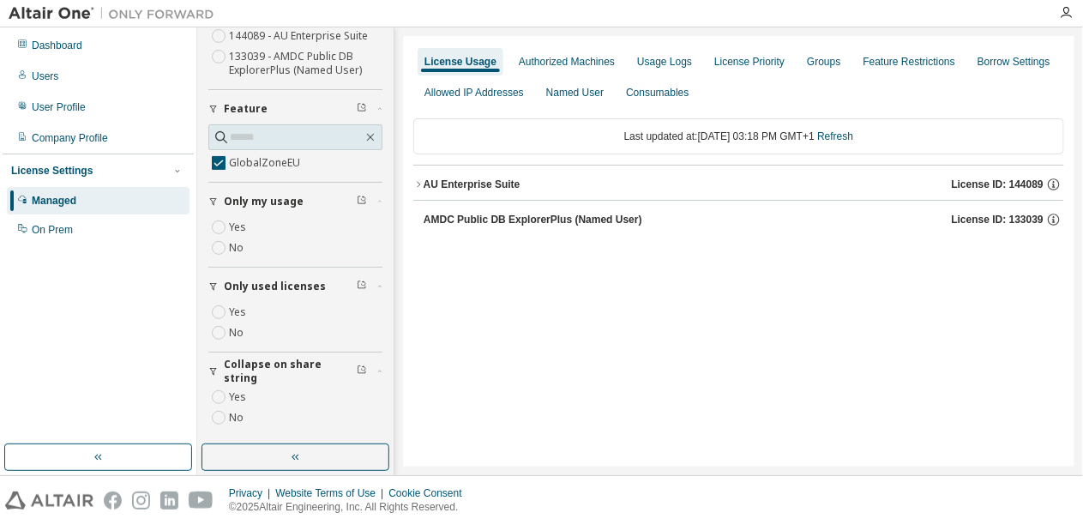
click at [487, 180] on div "AU Enterprise Suite" at bounding box center [471, 184] width 97 height 14
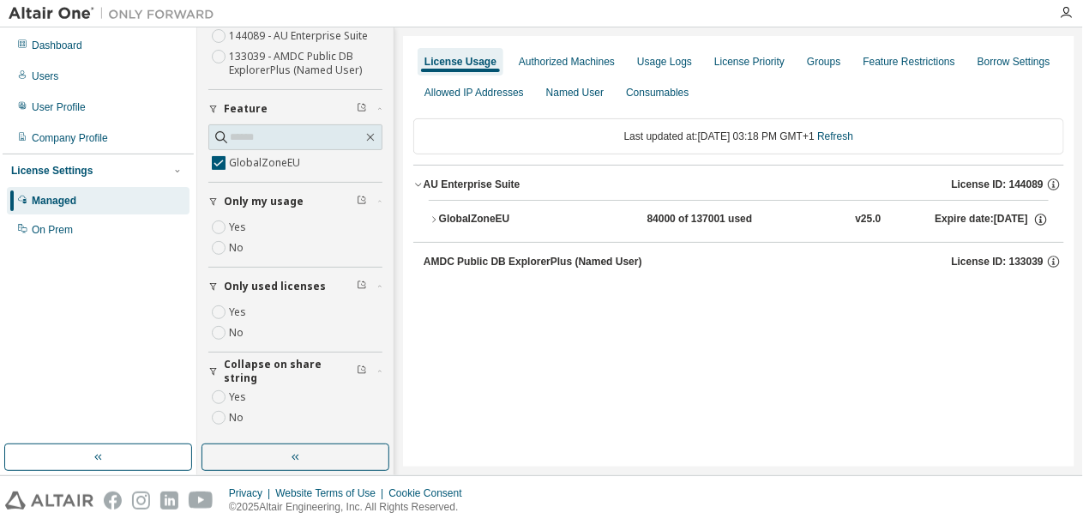
click at [489, 215] on div "GlobalZoneEU" at bounding box center [516, 219] width 154 height 15
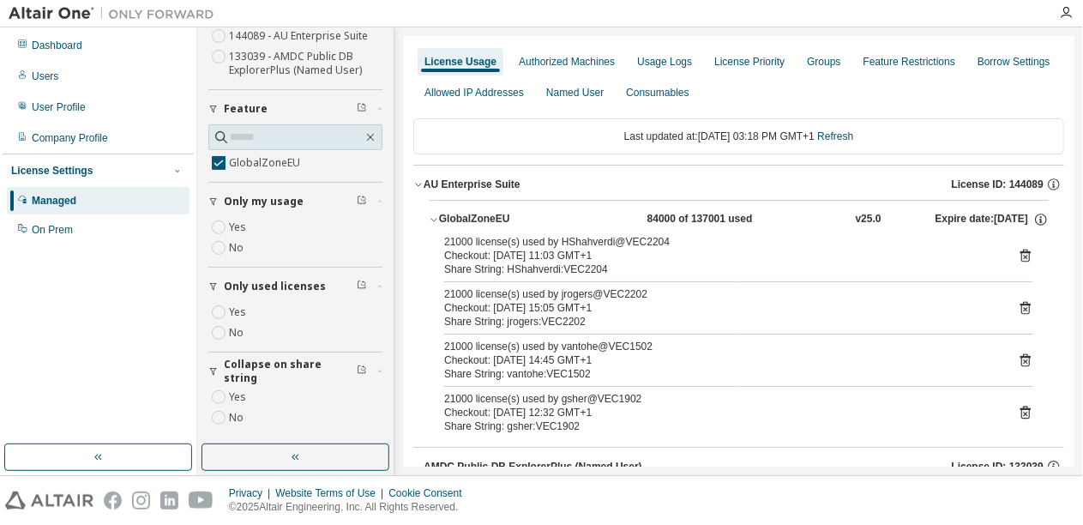
click at [1022, 360] on icon at bounding box center [1025, 360] width 10 height 13
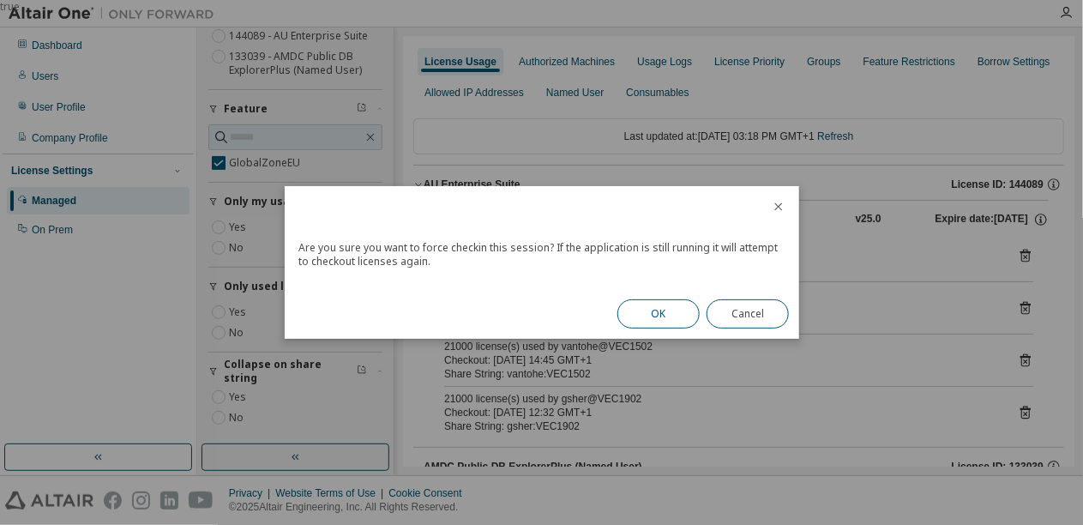
click at [666, 312] on button "OK" at bounding box center [658, 313] width 82 height 29
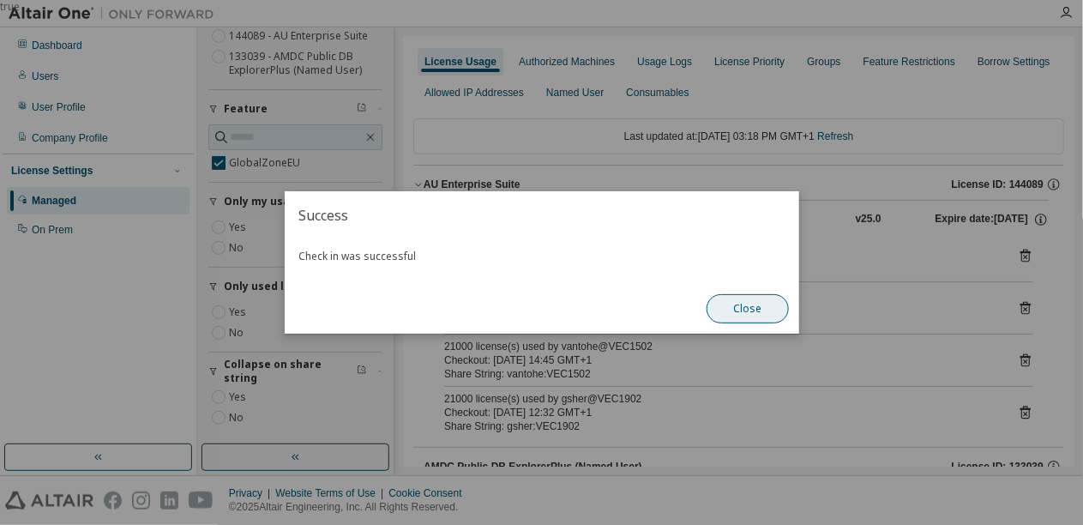
click at [729, 314] on button "Close" at bounding box center [747, 308] width 82 height 29
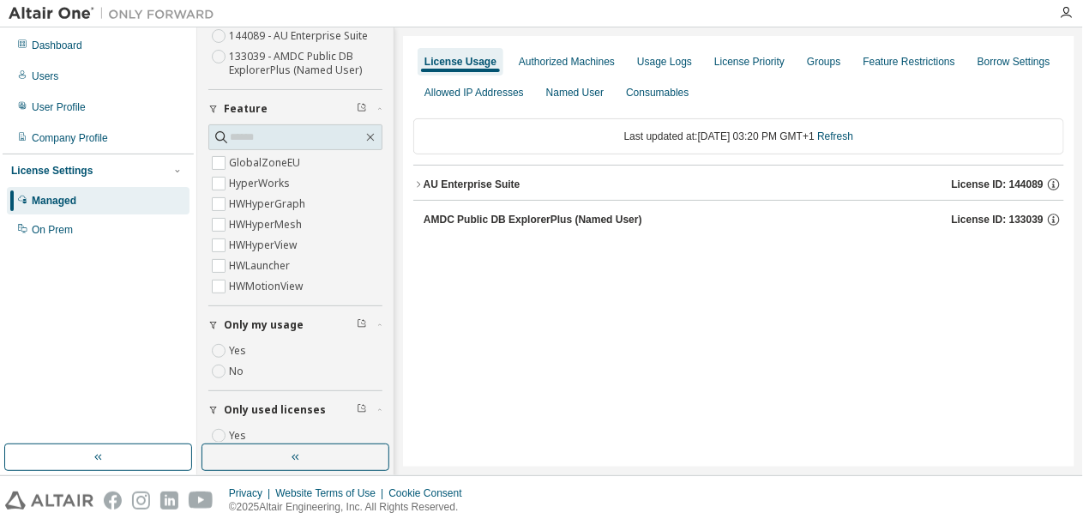
scroll to position [267, 0]
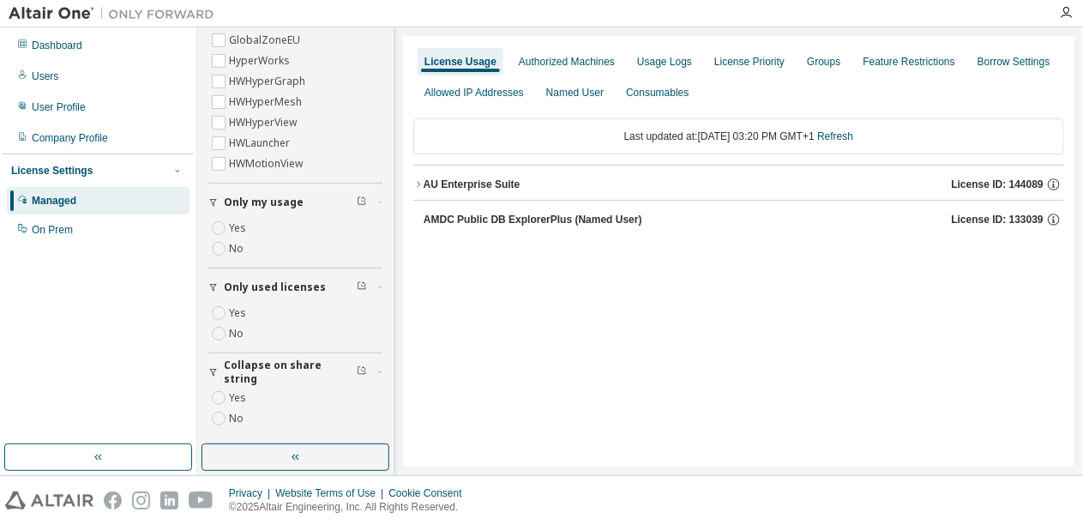
click at [468, 183] on div "AU Enterprise Suite" at bounding box center [471, 184] width 97 height 14
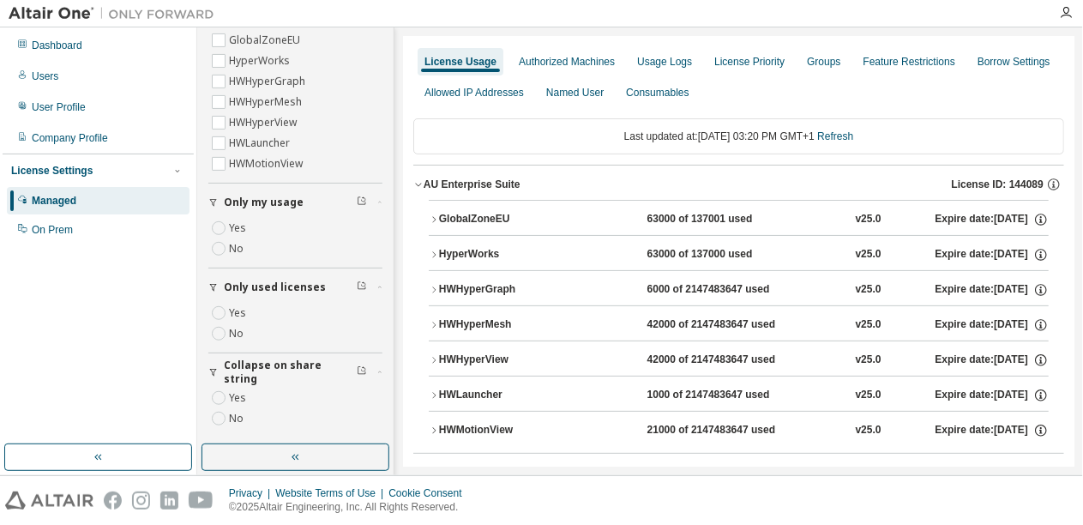
click at [467, 253] on div "HyperWorks" at bounding box center [516, 254] width 154 height 15
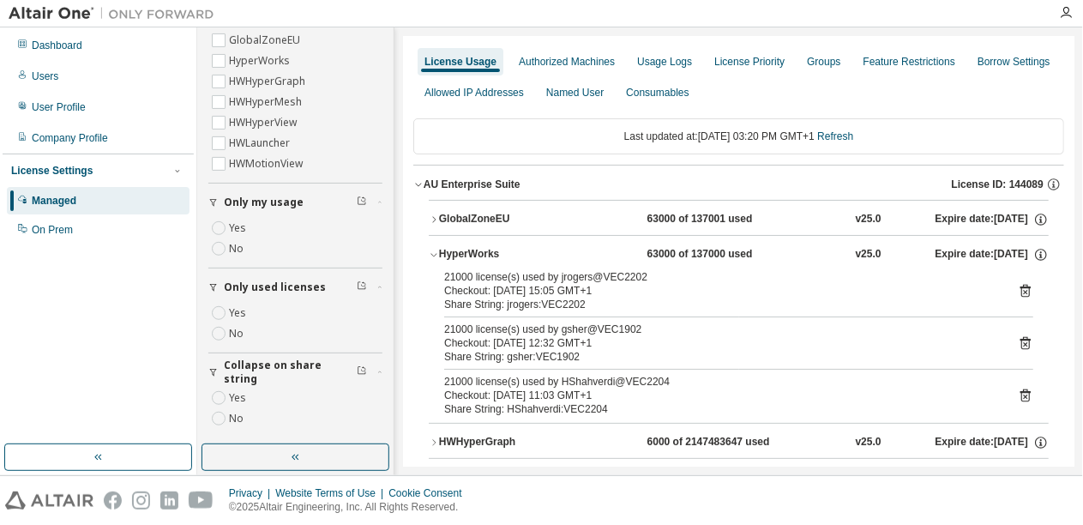
click at [467, 253] on div "HyperWorks" at bounding box center [516, 254] width 154 height 15
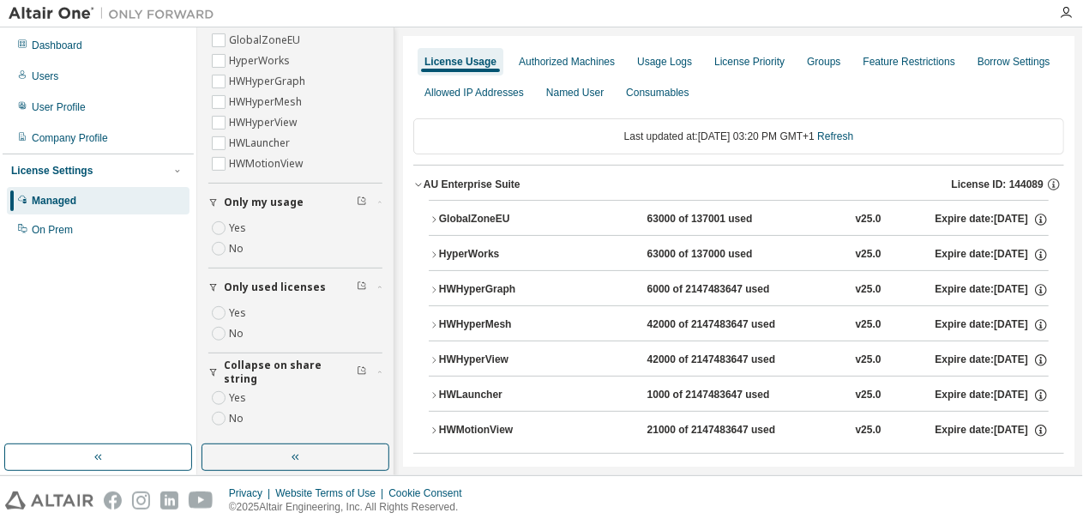
click at [465, 218] on div "GlobalZoneEU" at bounding box center [516, 219] width 154 height 15
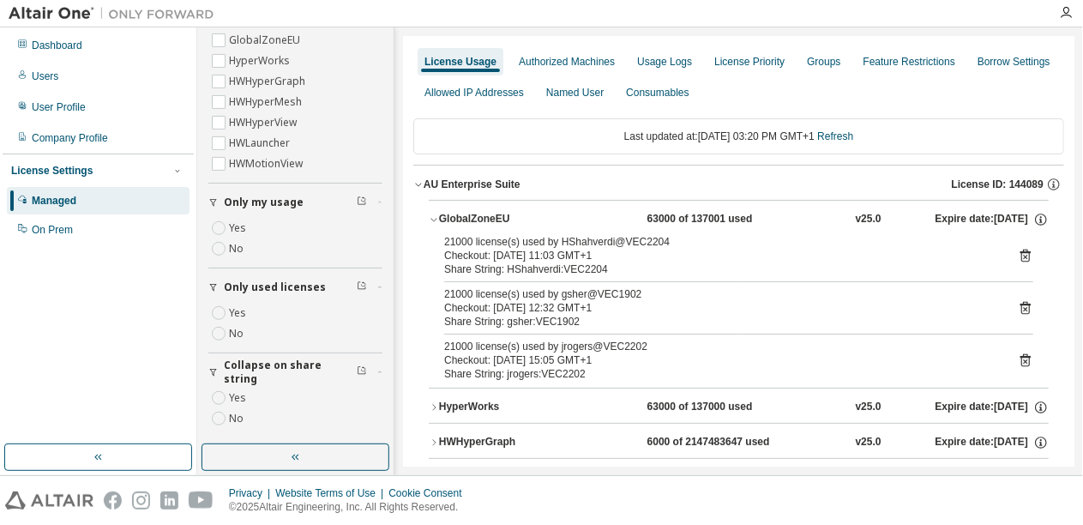
click at [465, 218] on div "GlobalZoneEU" at bounding box center [516, 219] width 154 height 15
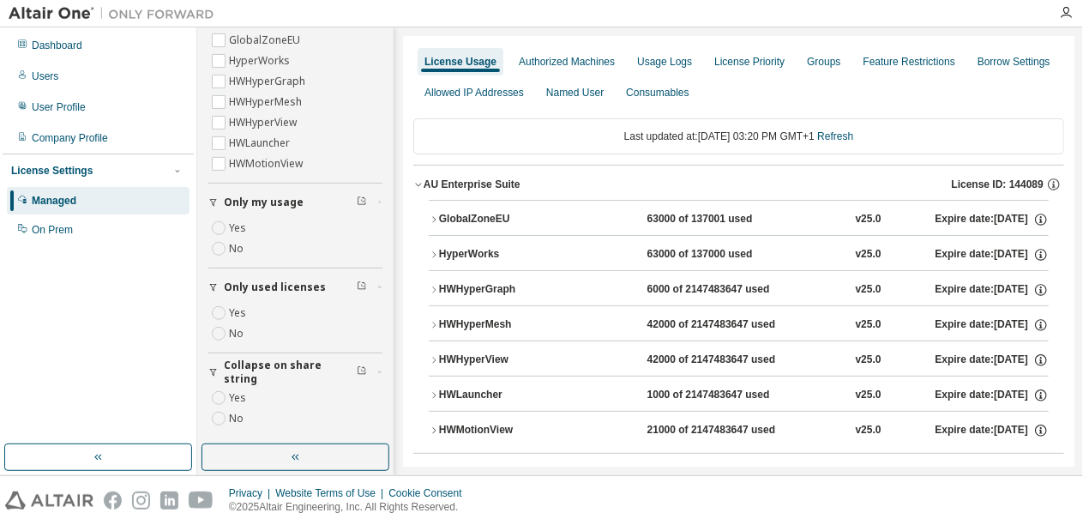
click at [465, 218] on div "GlobalZoneEU" at bounding box center [516, 219] width 154 height 15
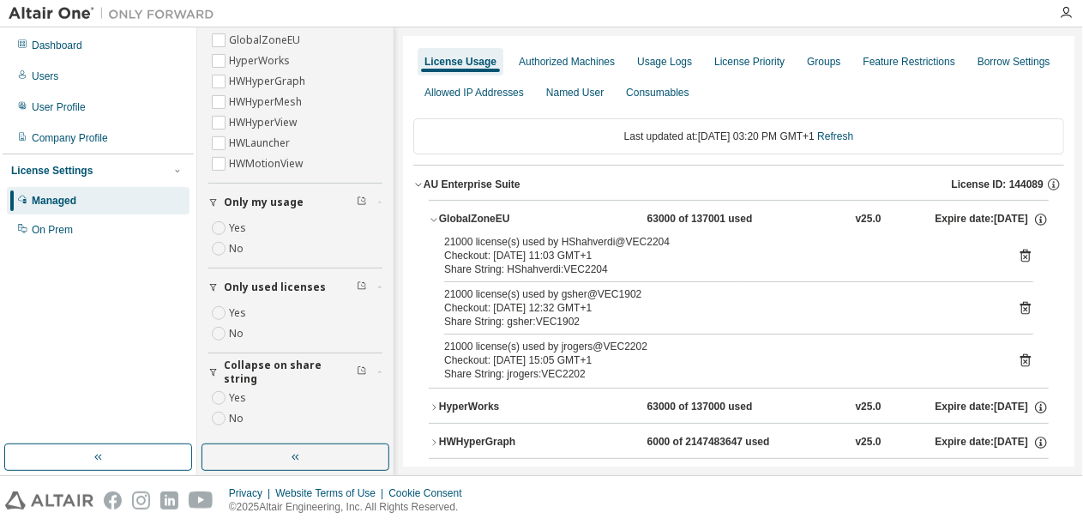
click at [465, 218] on div "GlobalZoneEU" at bounding box center [516, 219] width 154 height 15
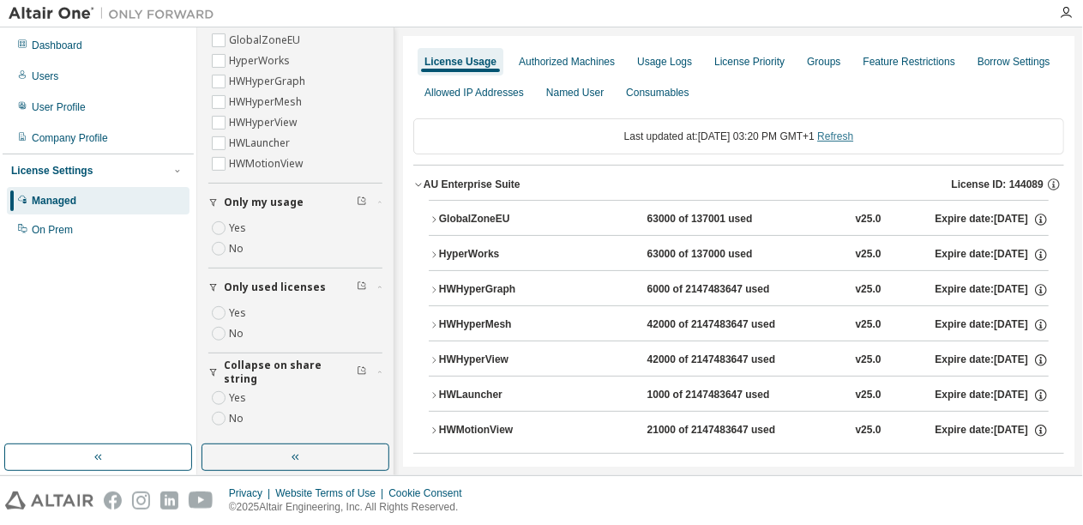
click at [853, 131] on link "Refresh" at bounding box center [835, 136] width 36 height 12
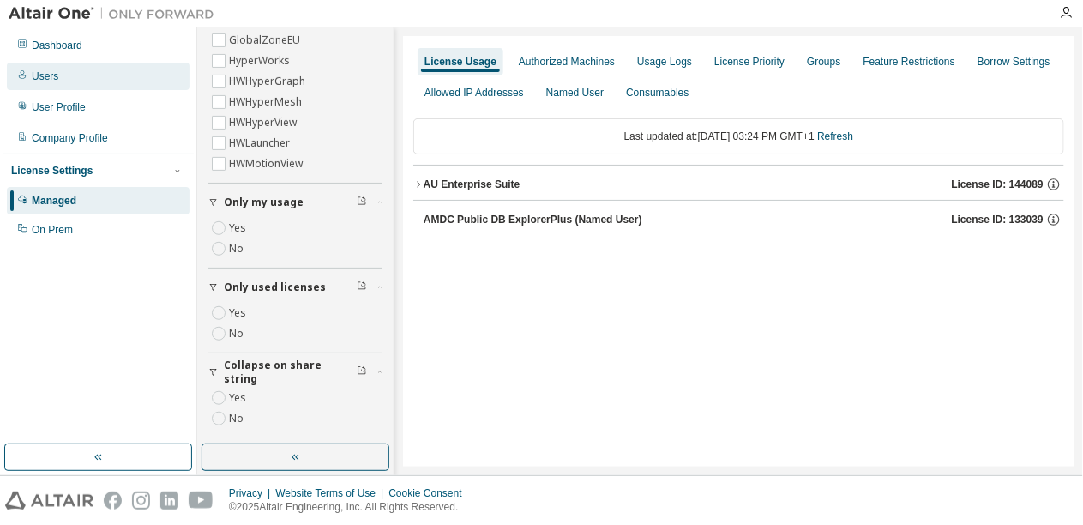
click at [53, 81] on div "Users" at bounding box center [45, 76] width 27 height 14
